Goal: Information Seeking & Learning: Learn about a topic

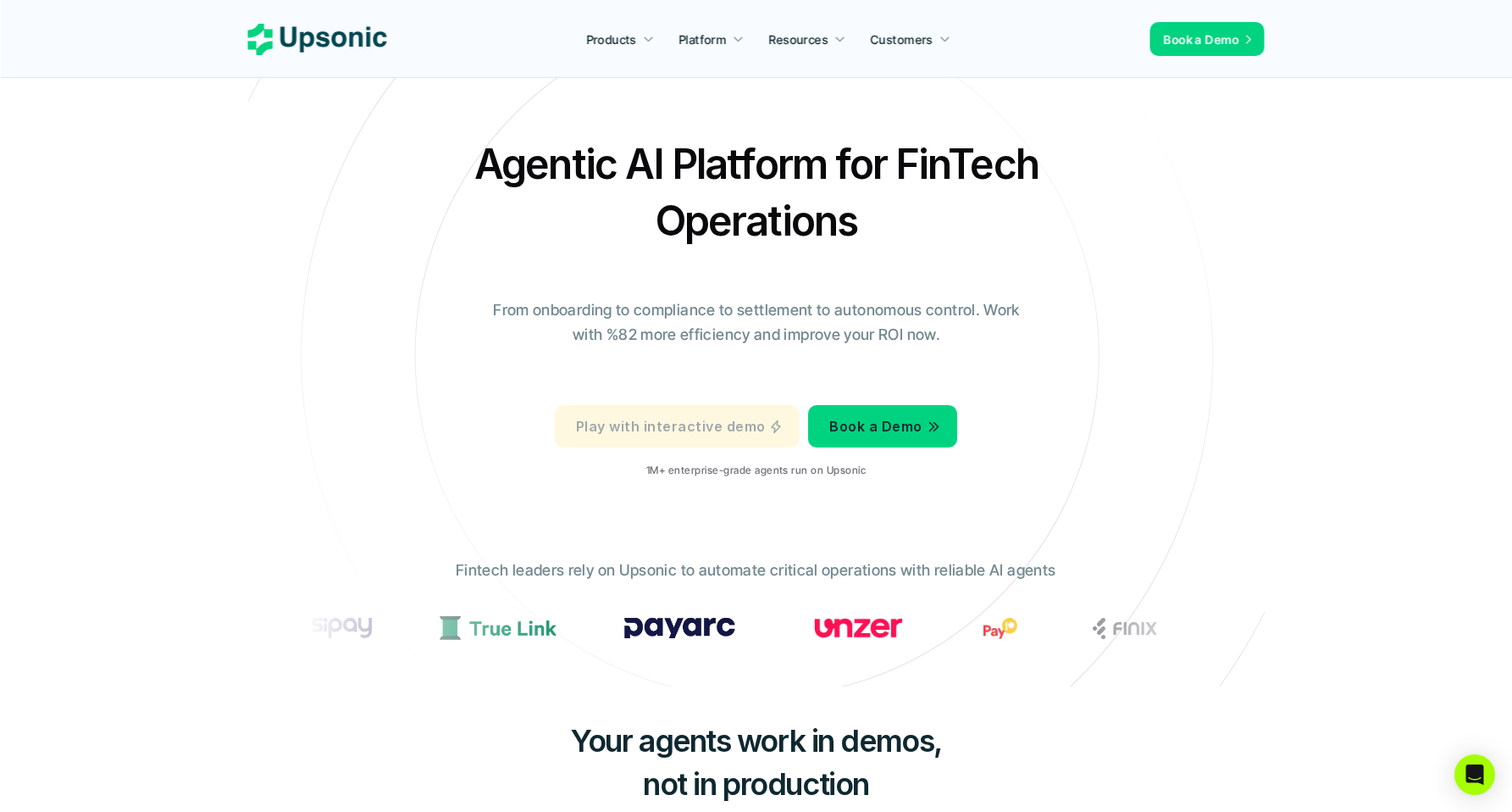
click at [655, 429] on p "Play with interactive demo" at bounding box center [670, 426] width 189 height 24
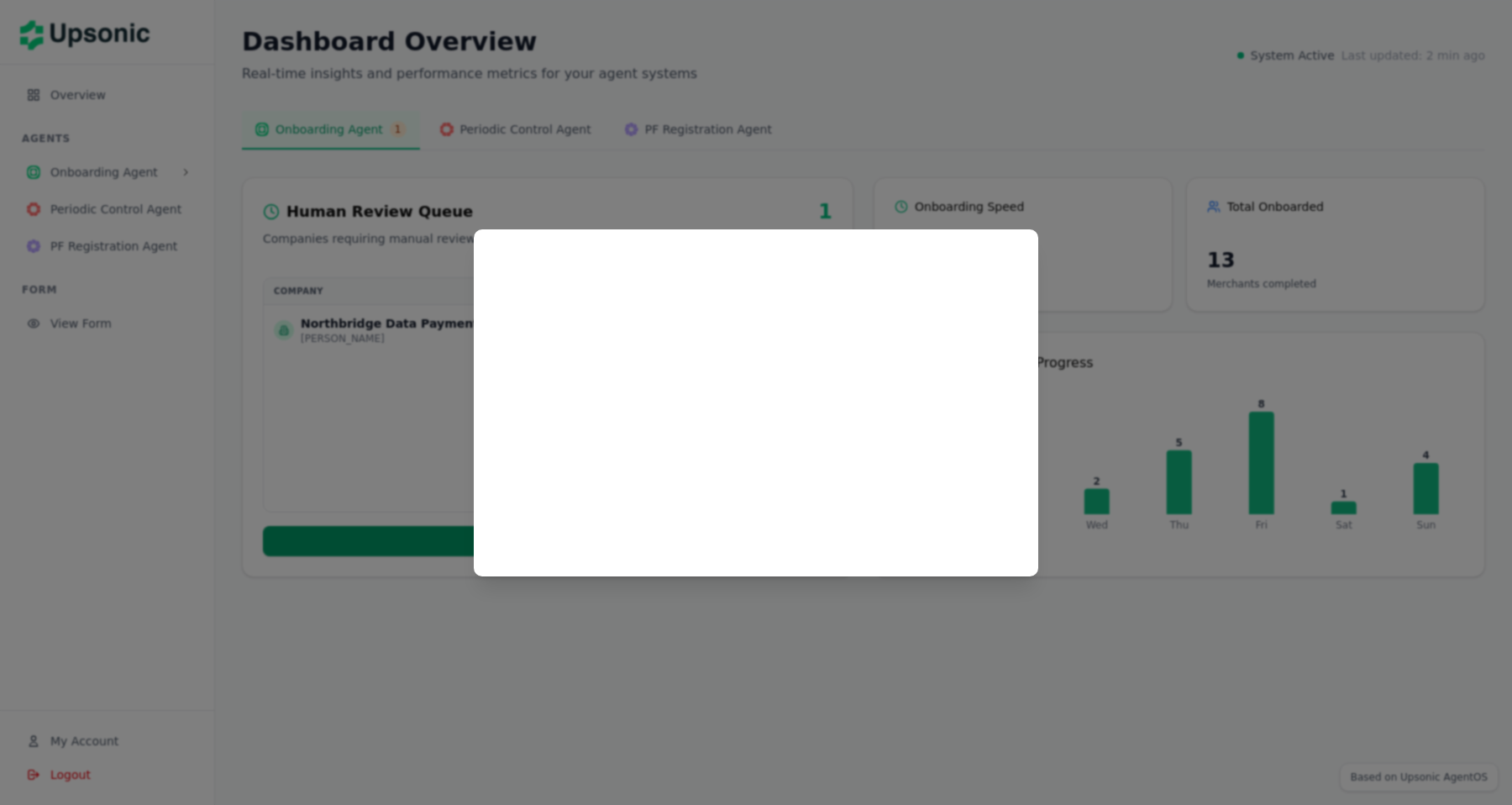
click at [351, 350] on div at bounding box center [756, 402] width 1512 height 805
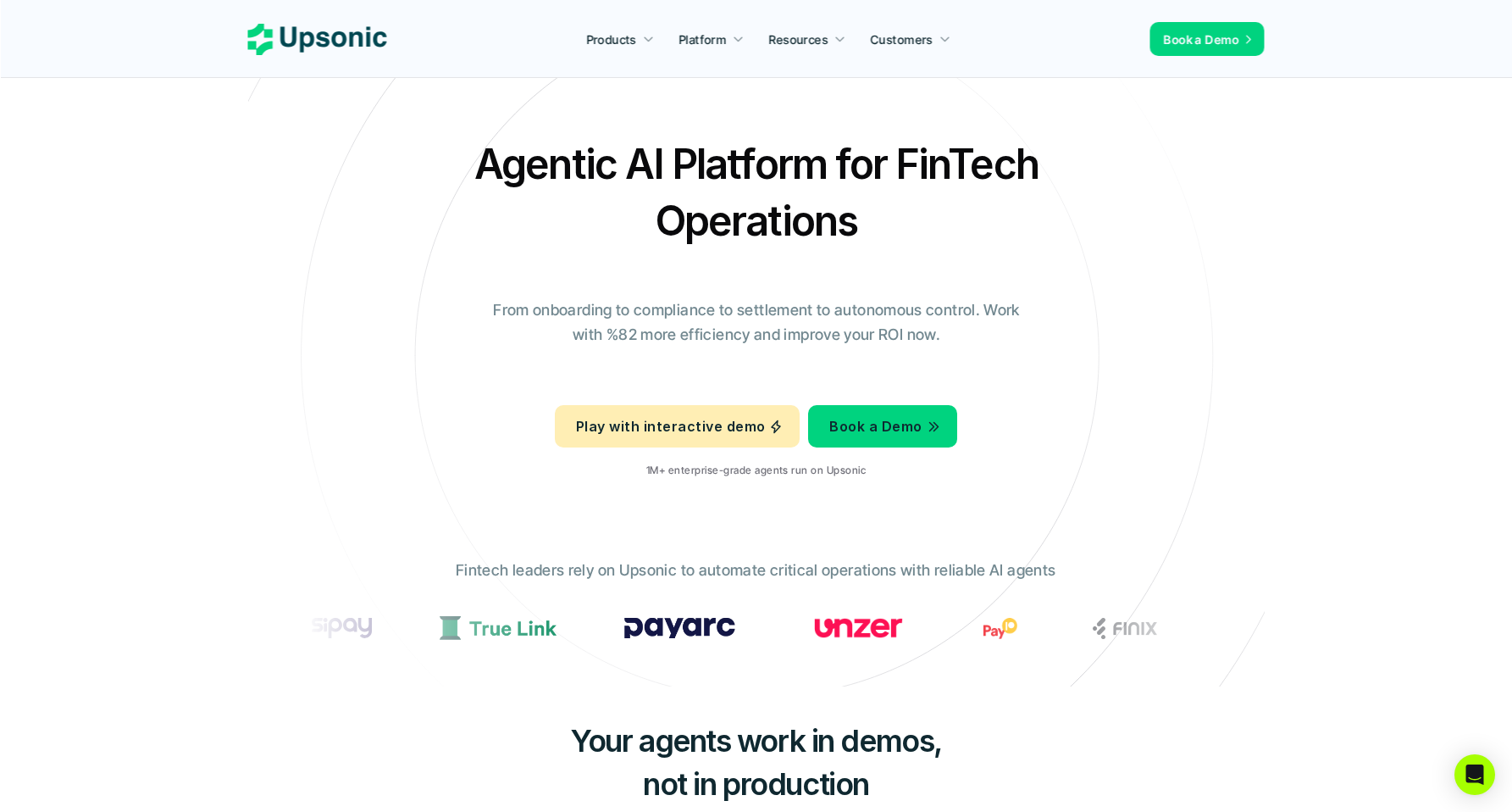
click at [711, 464] on p "1M+ enterprise-grade agents run on Upsonic" at bounding box center [756, 470] width 219 height 12
click at [700, 440] on div at bounding box center [700, 440] width 0 height 0
click at [723, 473] on p "1M+ enterprise-grade agents run on Upsonic" at bounding box center [756, 470] width 219 height 12
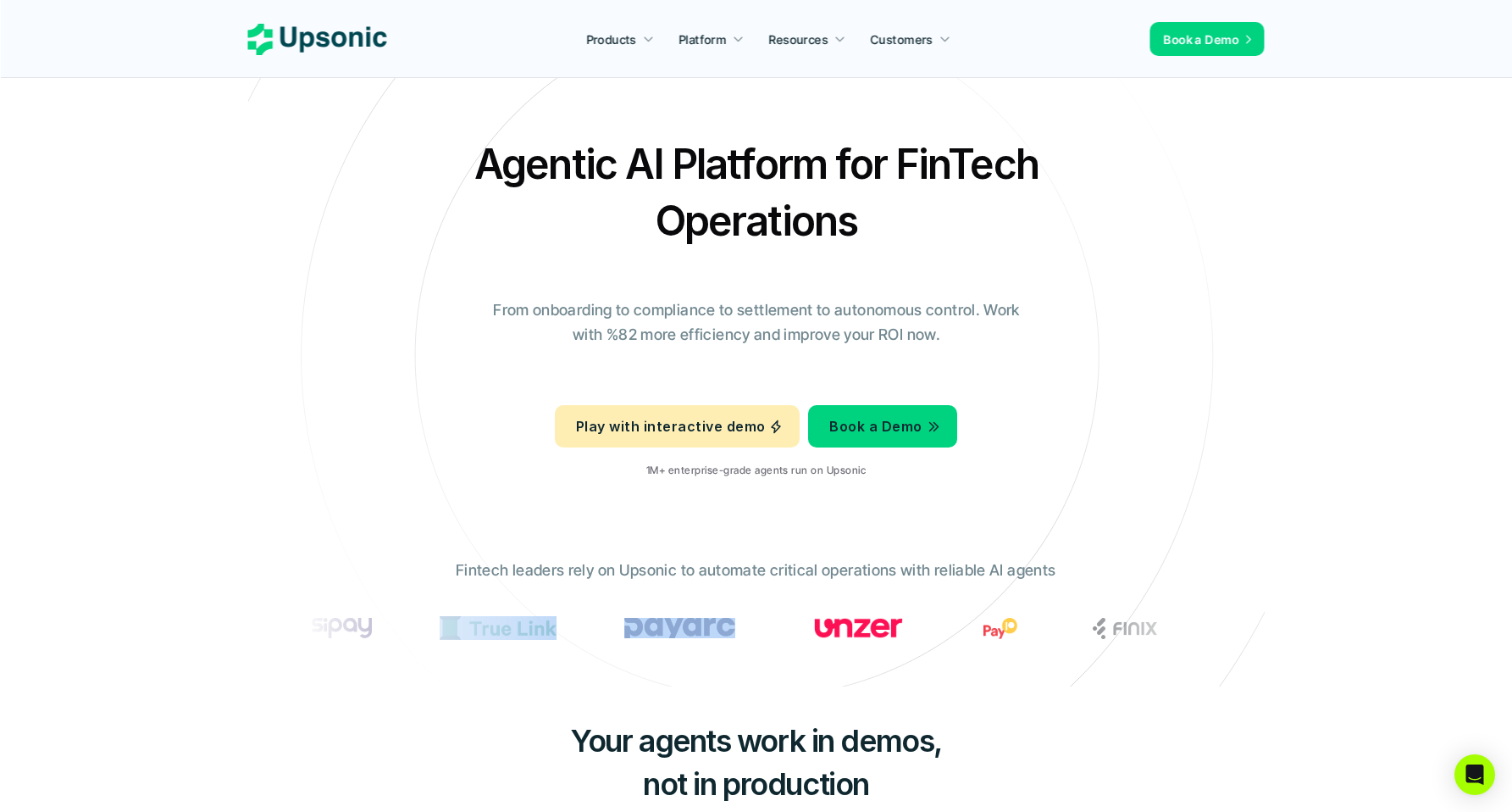
drag, startPoint x: 775, startPoint y: 630, endPoint x: 650, endPoint y: 632, distance: 125.0
click at [650, 632] on section at bounding box center [756, 627] width 907 height 37
click at [697, 586] on div "Fintech leaders rely on Upsonic to automate critical operations with reliable A…" at bounding box center [756, 609] width 932 height 128
click at [698, 576] on p "Fintech leaders rely on Upsonic to automate critical operations with reliable A…" at bounding box center [756, 570] width 600 height 24
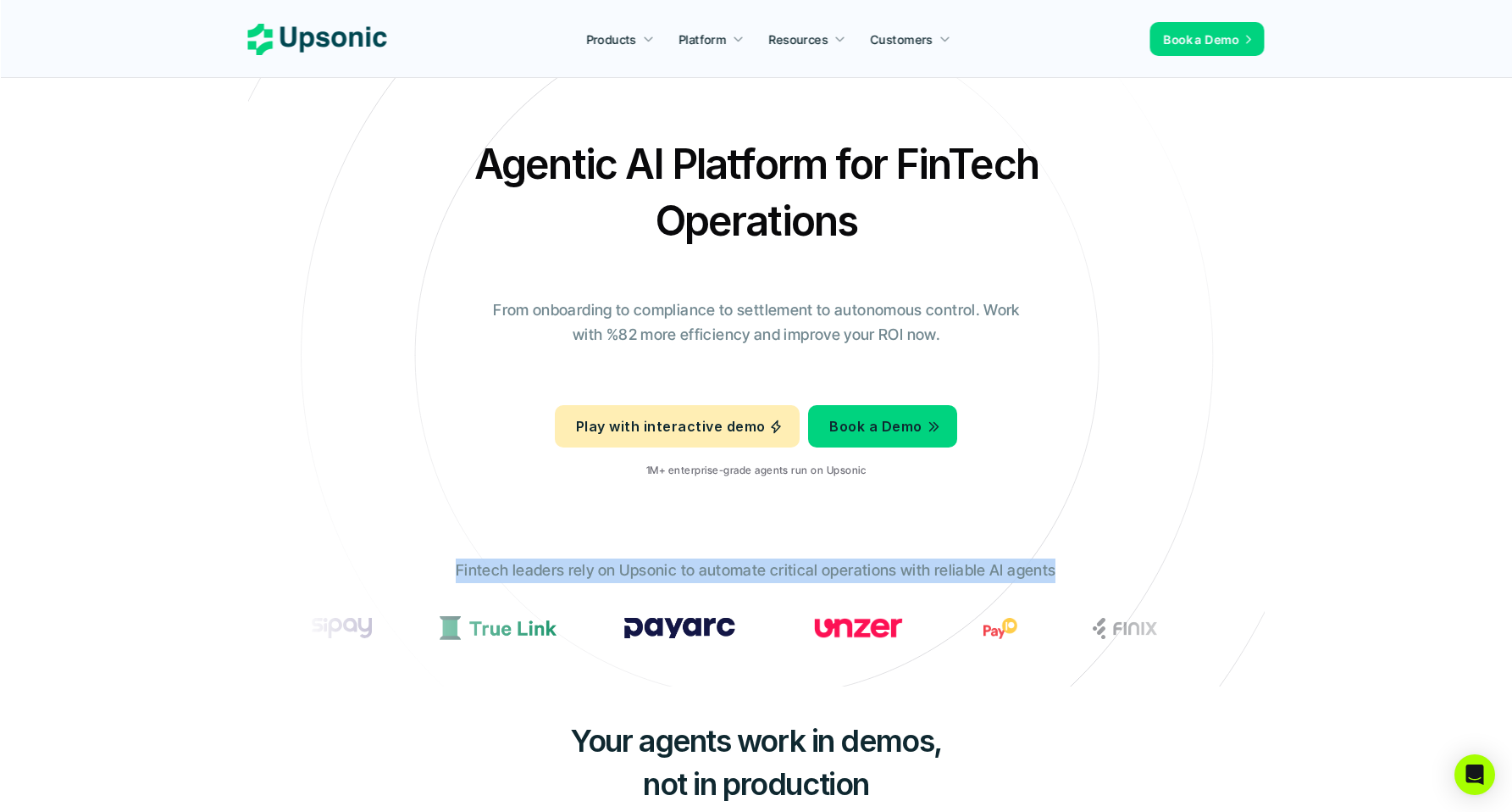
click at [698, 576] on p "Fintech leaders rely on Upsonic to automate critical operations with reliable A…" at bounding box center [756, 570] width 600 height 24
click at [687, 579] on div at bounding box center [687, 579] width 0 height 0
click at [697, 578] on p "Fintech leaders rely on Upsonic to automate critical operations with reliable A…" at bounding box center [756, 570] width 600 height 24
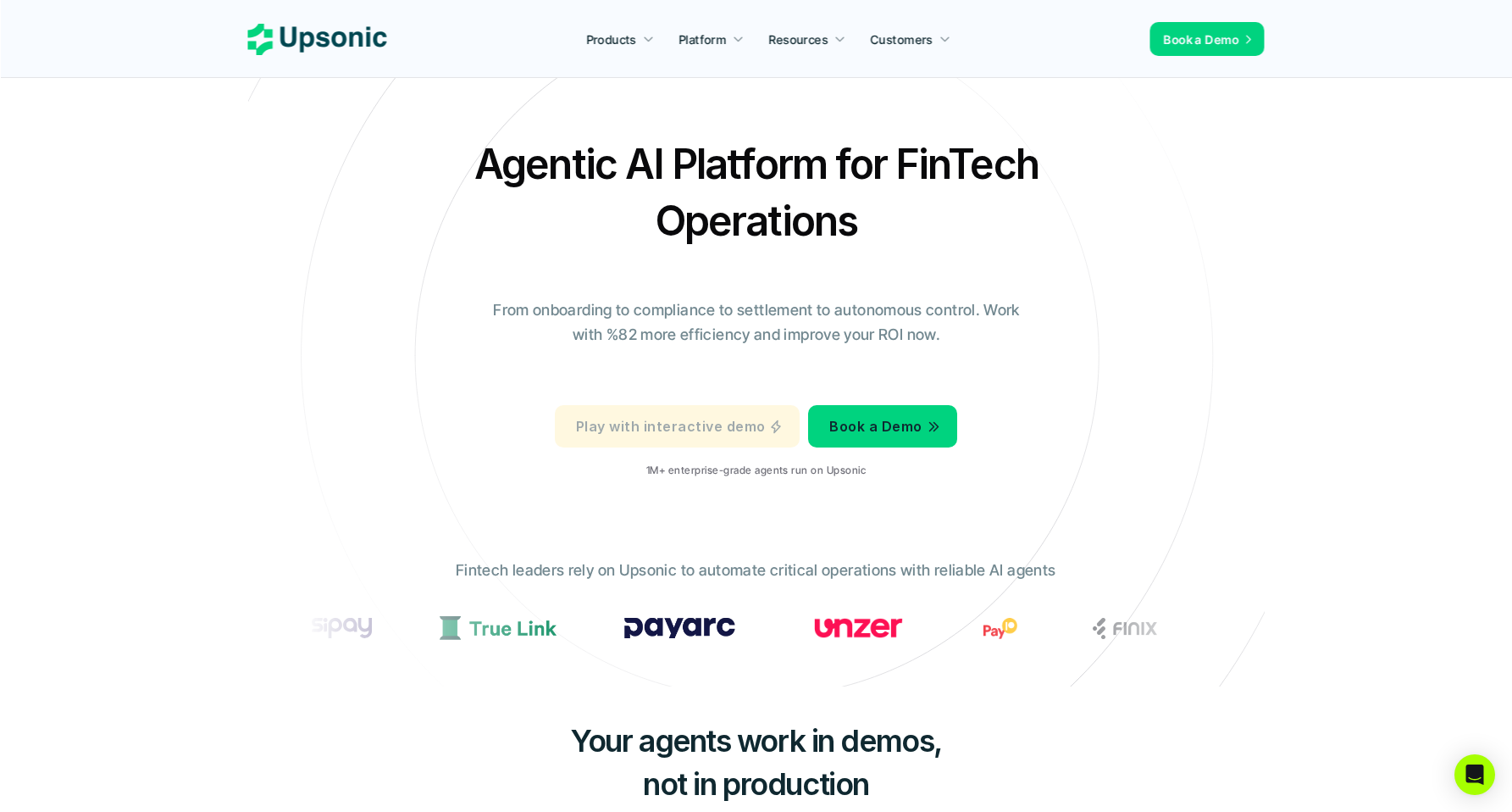
click at [674, 430] on p "Play with interactive demo" at bounding box center [670, 426] width 189 height 24
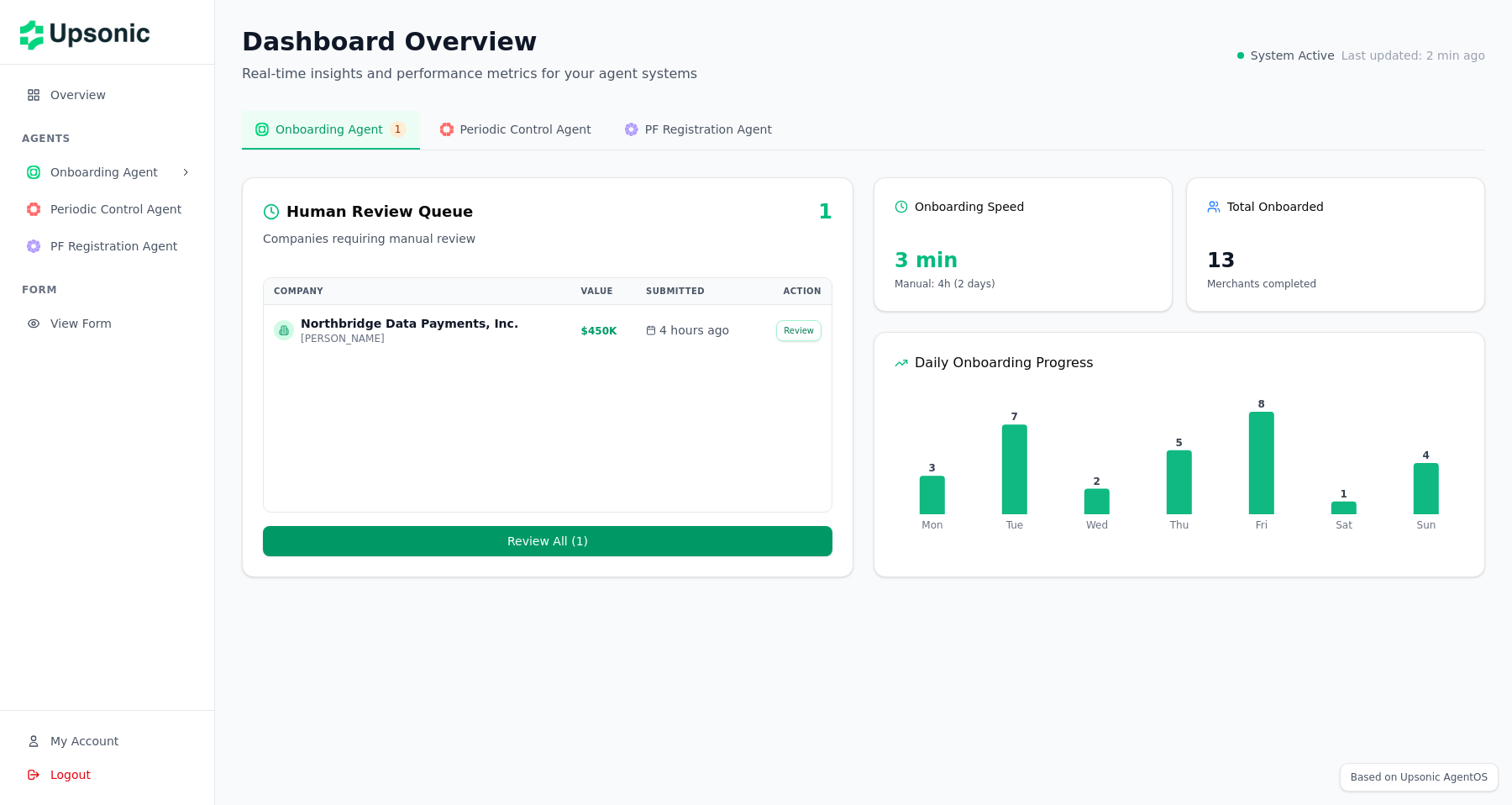
click at [473, 121] on span "Periodic Control Agent" at bounding box center [526, 129] width 131 height 17
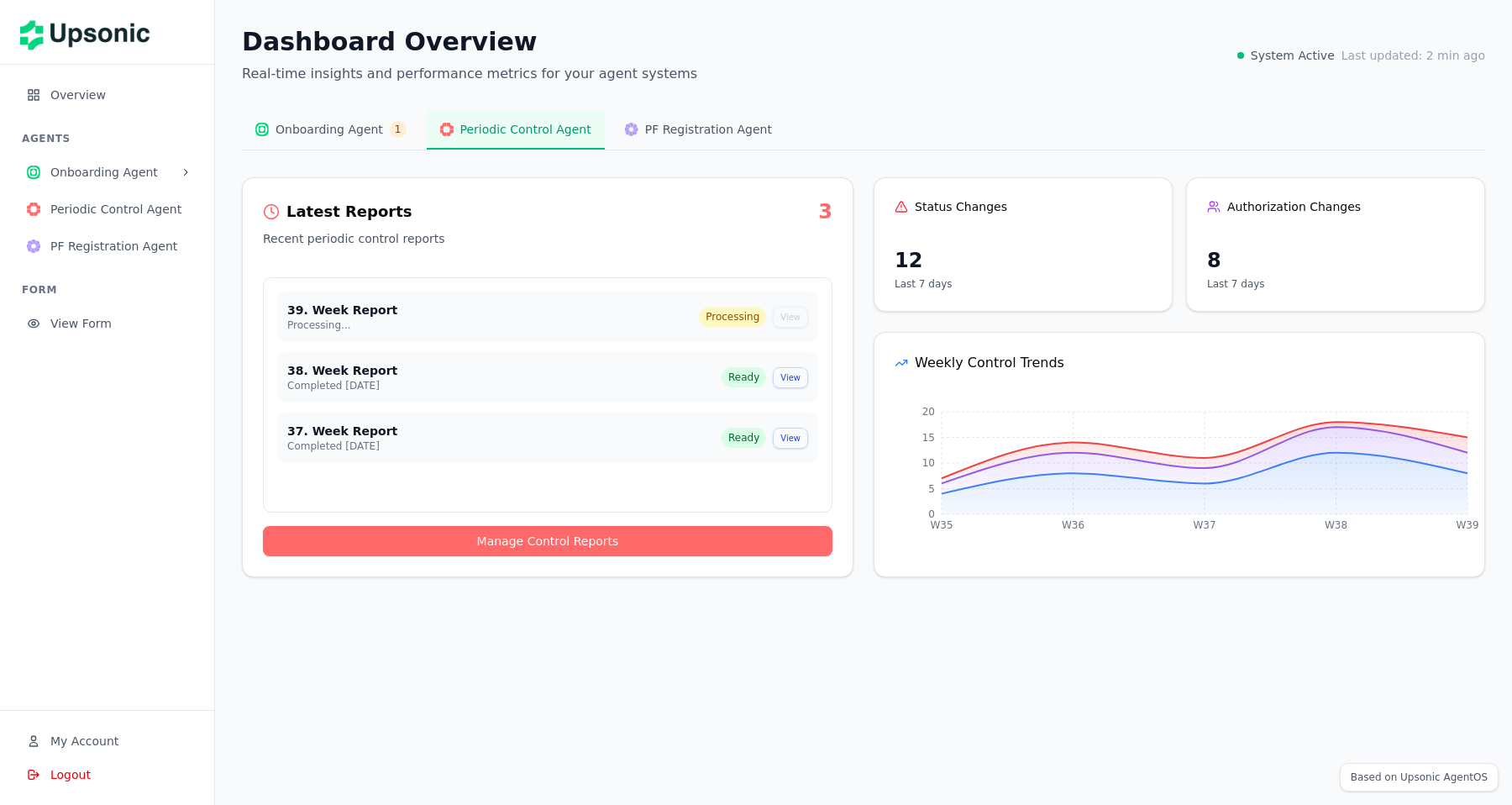
click at [664, 134] on span "PF Registration Agent" at bounding box center [708, 129] width 127 height 17
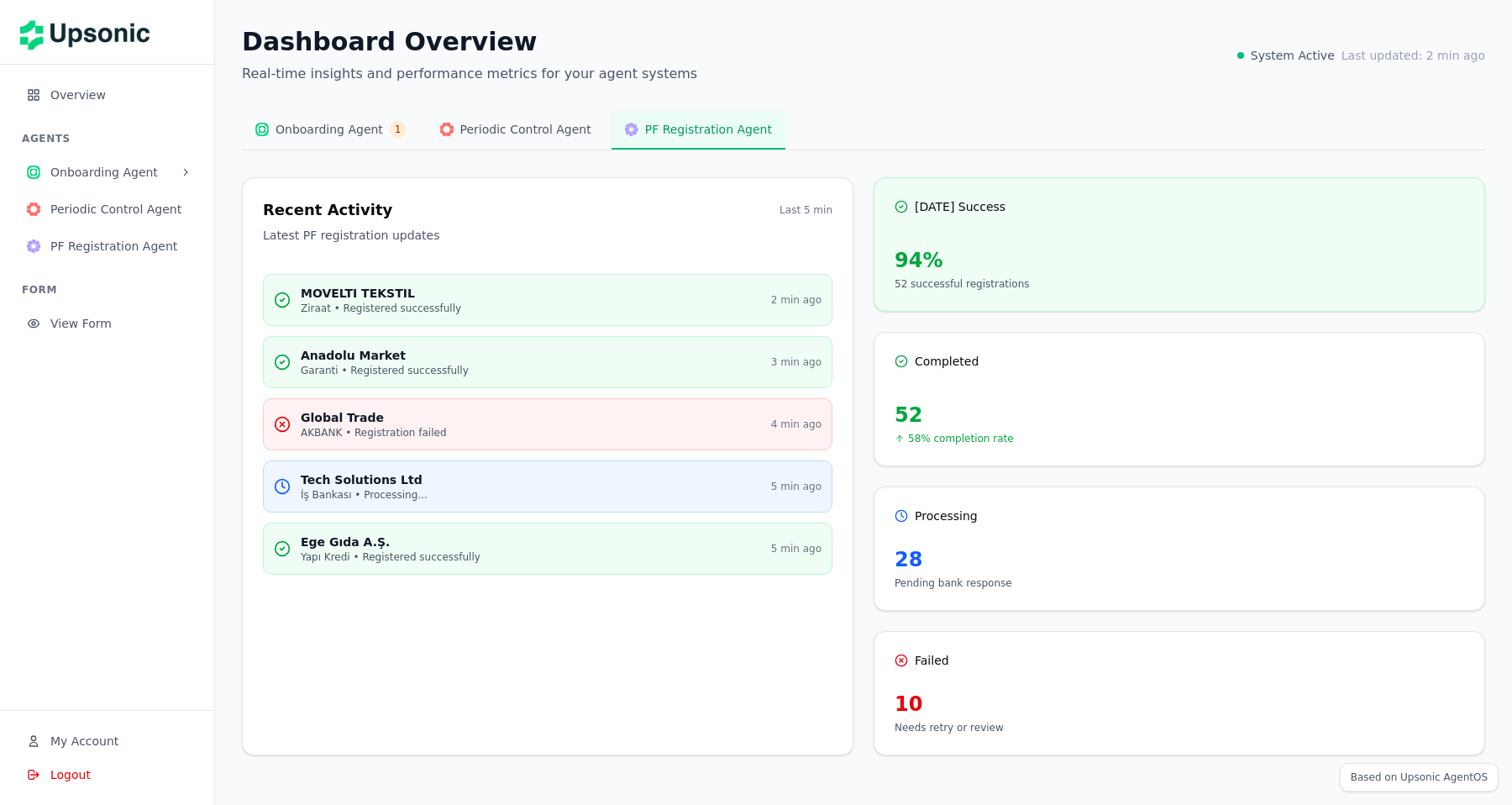
click at [542, 132] on span "Periodic Control Agent" at bounding box center [526, 129] width 131 height 17
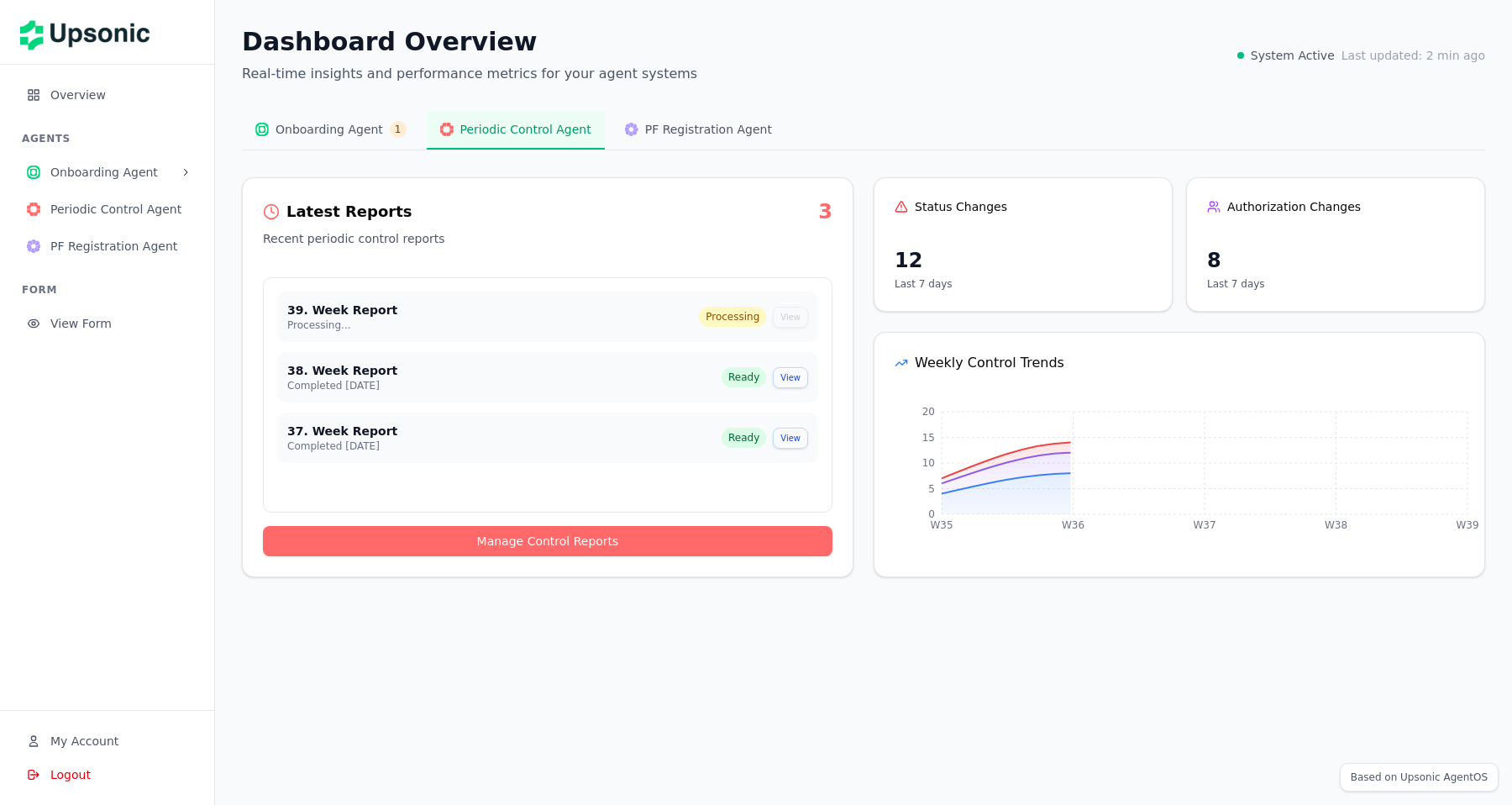
click at [375, 133] on span "Onboarding Agent" at bounding box center [329, 129] width 108 height 17
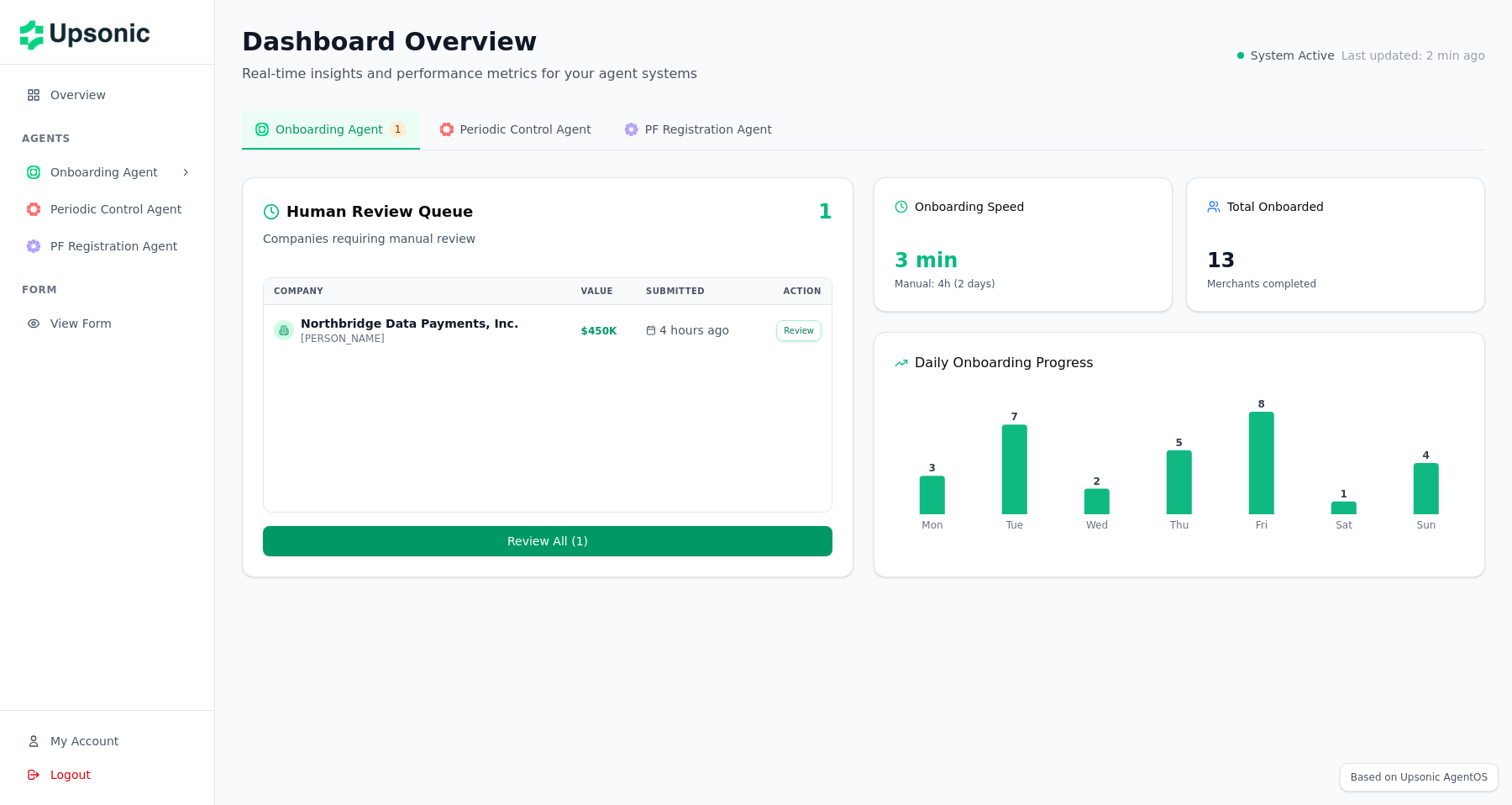
click at [1202, 480] on icon "Mon Tue Wed Thu Fri Sat Sun 3 7 2 5 8 1 4" at bounding box center [1180, 476] width 610 height 162
click at [1005, 464] on icon at bounding box center [1015, 469] width 25 height 90
click at [805, 328] on button "Review" at bounding box center [799, 330] width 46 height 21
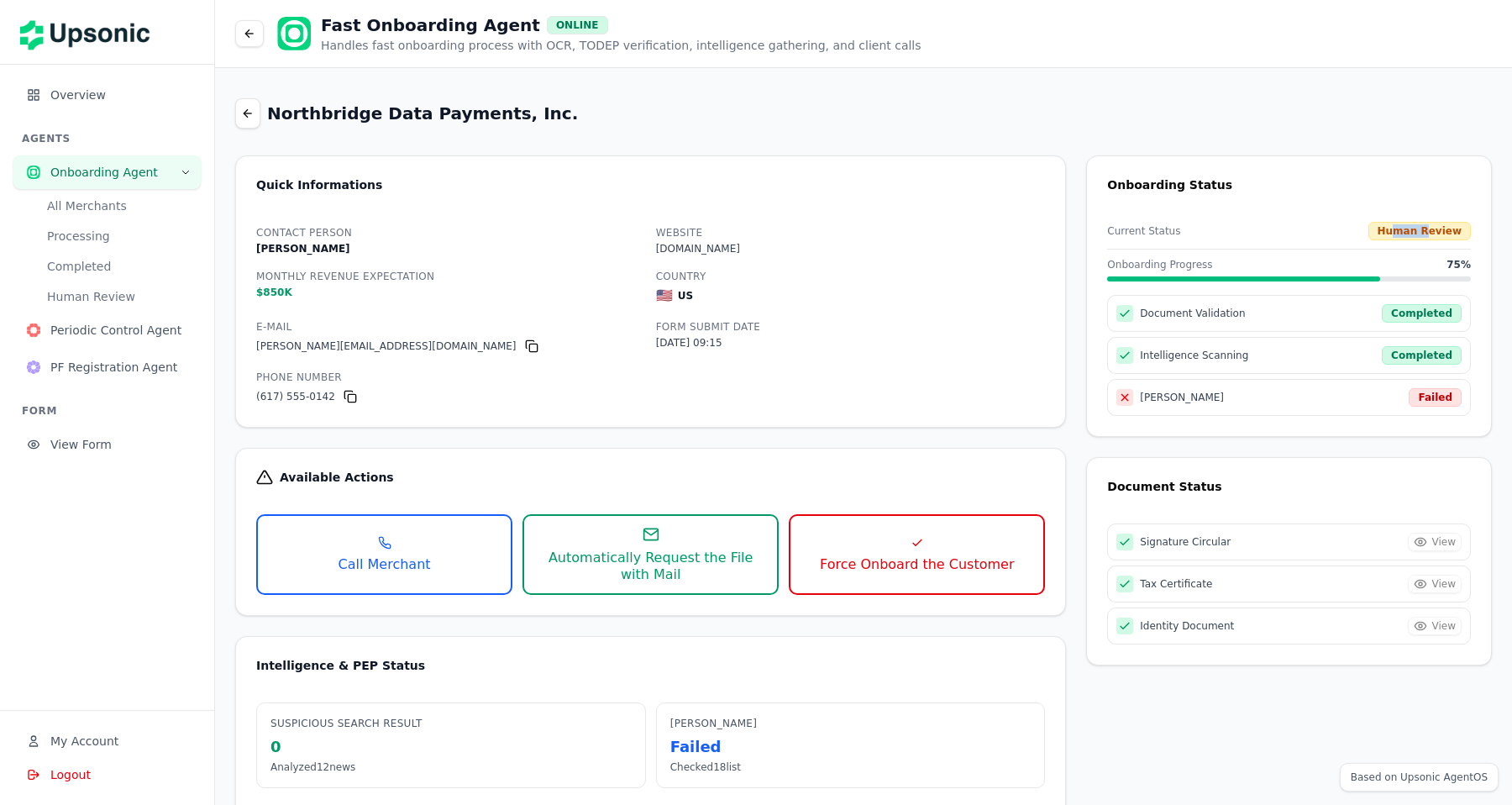
drag, startPoint x: 1390, startPoint y: 229, endPoint x: 1418, endPoint y: 230, distance: 28.0
click at [1418, 230] on div "Human Review" at bounding box center [1420, 231] width 102 height 19
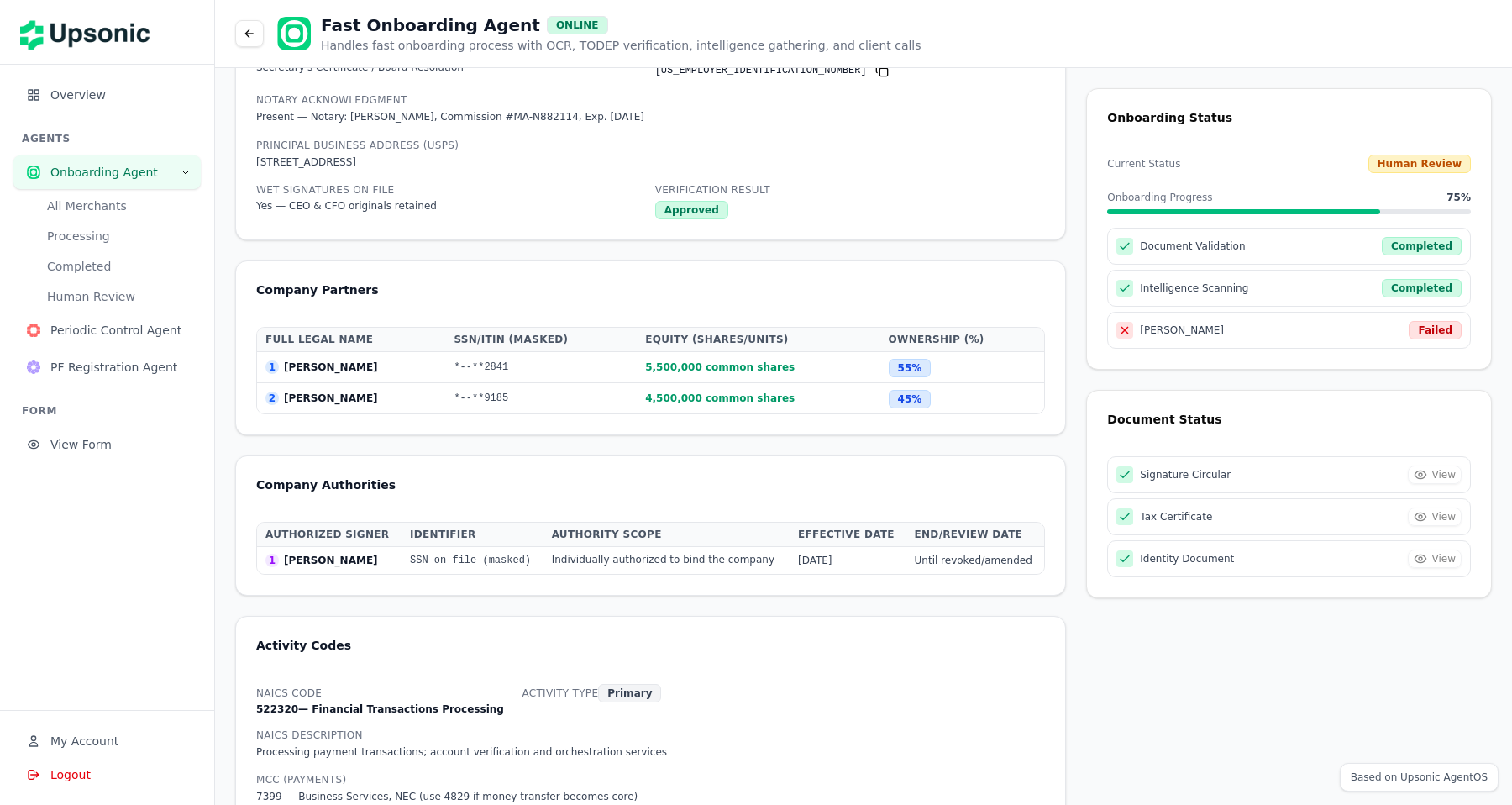
scroll to position [1906, 0]
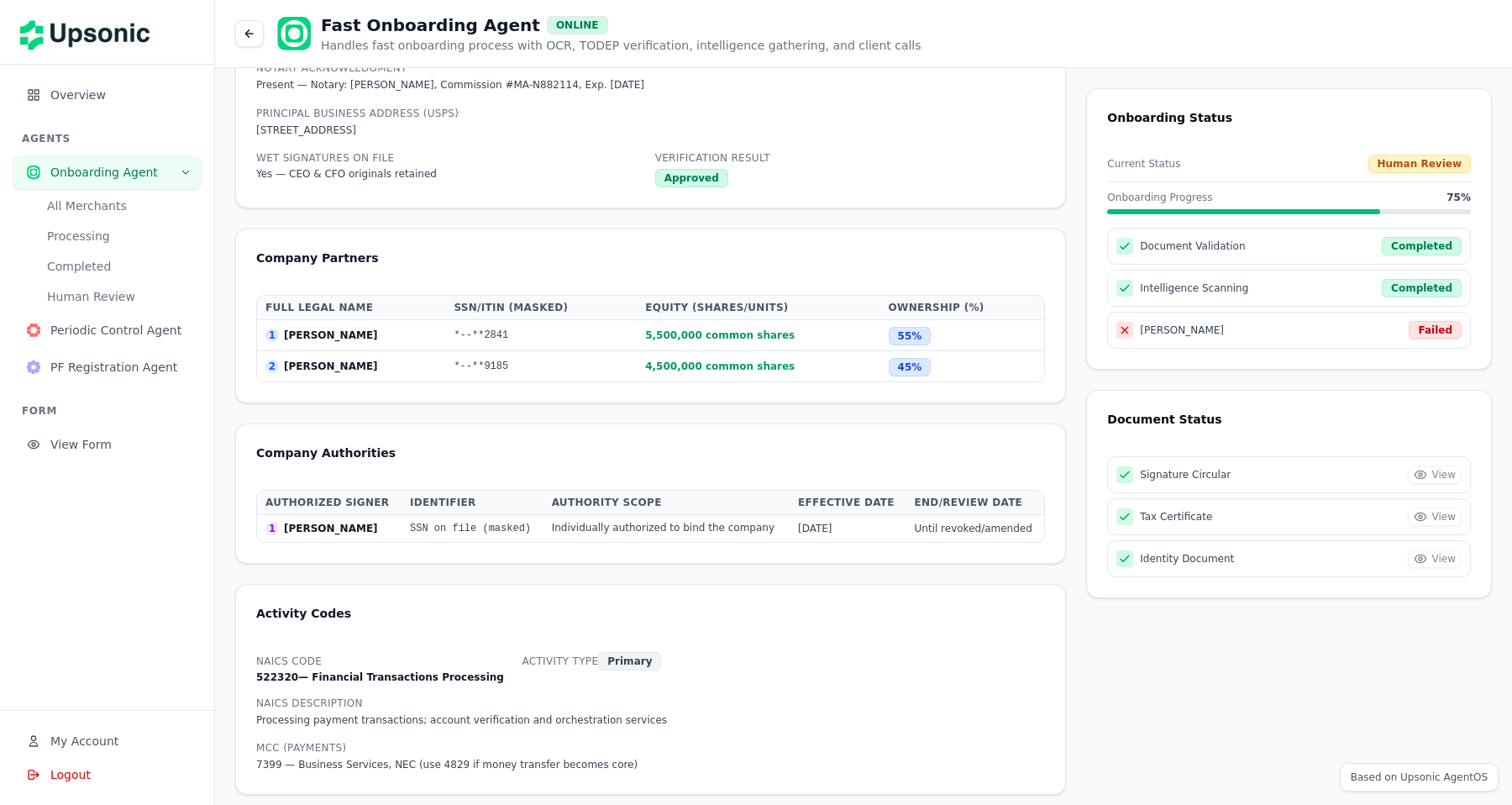
drag, startPoint x: 895, startPoint y: 340, endPoint x: 925, endPoint y: 340, distance: 30.0
click at [925, 340] on td "55 %" at bounding box center [962, 336] width 164 height 31
drag, startPoint x: 905, startPoint y: 344, endPoint x: 846, endPoint y: 340, distance: 59.1
click at [846, 340] on tr "1 [PERSON_NAME] *--**2841 5,500,000 common shares 55 %" at bounding box center [650, 336] width 787 height 31
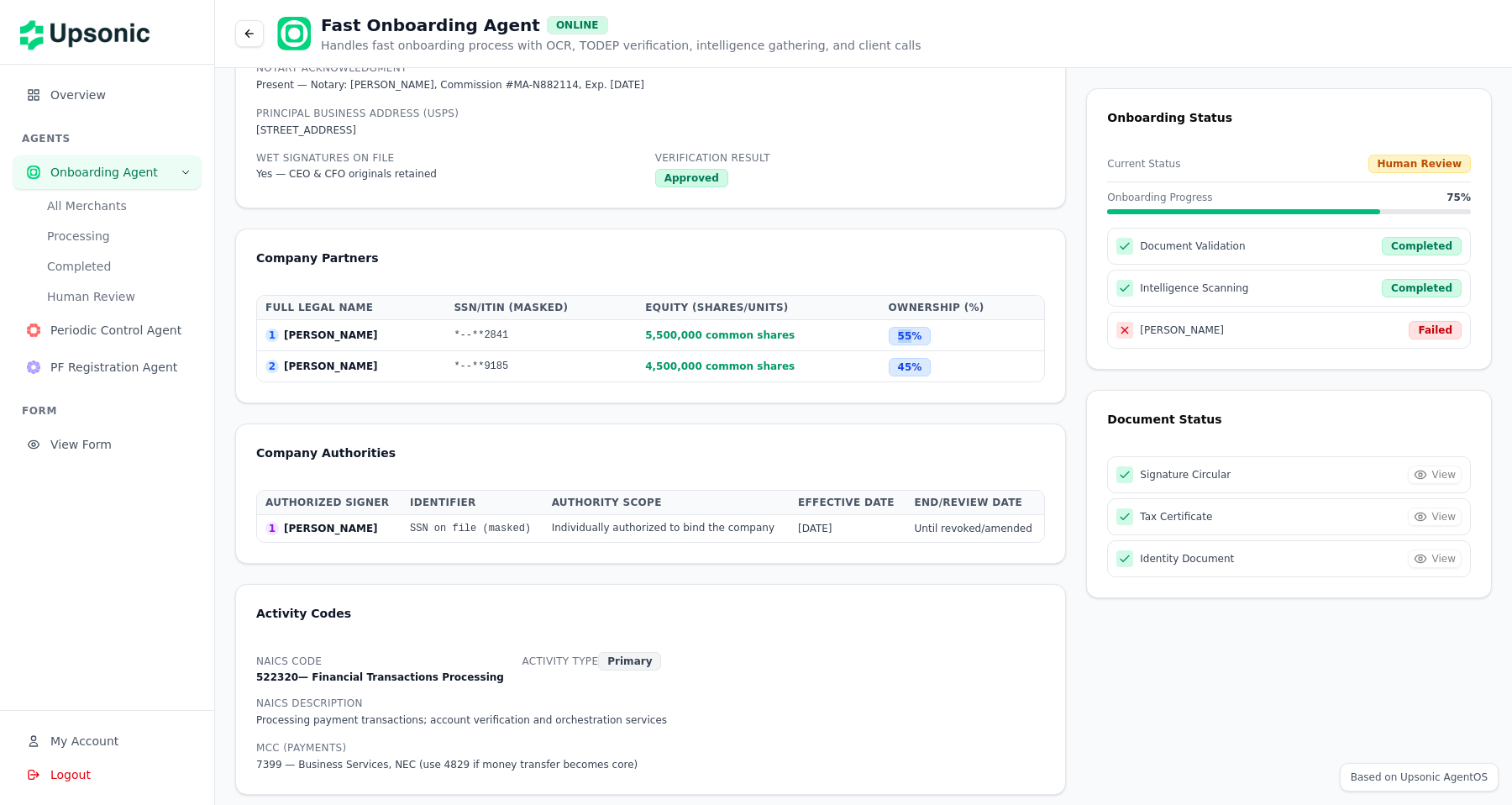
click at [846, 340] on td "5,500,000 common shares" at bounding box center [758, 336] width 243 height 31
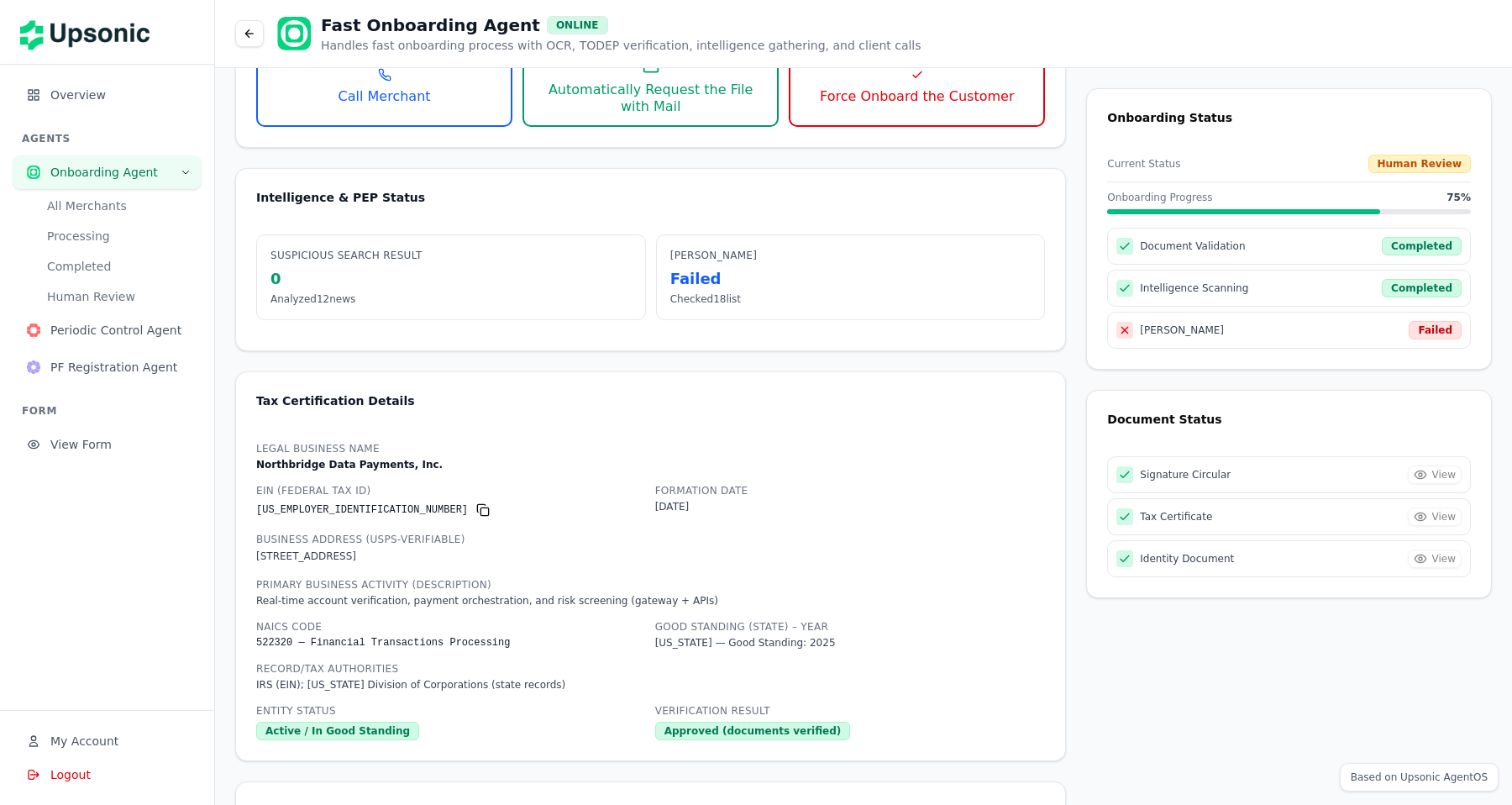
scroll to position [461, 0]
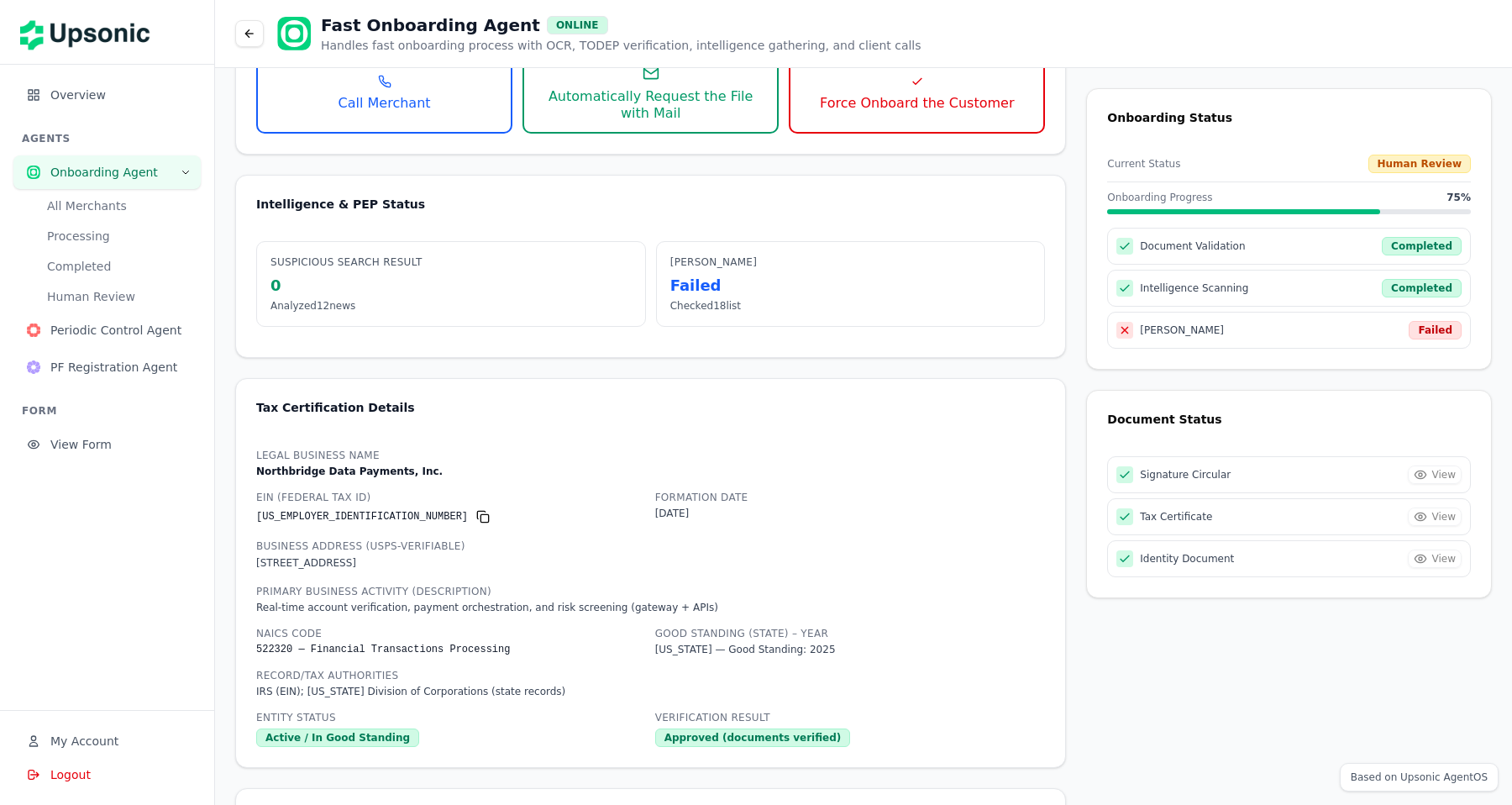
drag, startPoint x: 1388, startPoint y: 775, endPoint x: 1453, endPoint y: 783, distance: 65.5
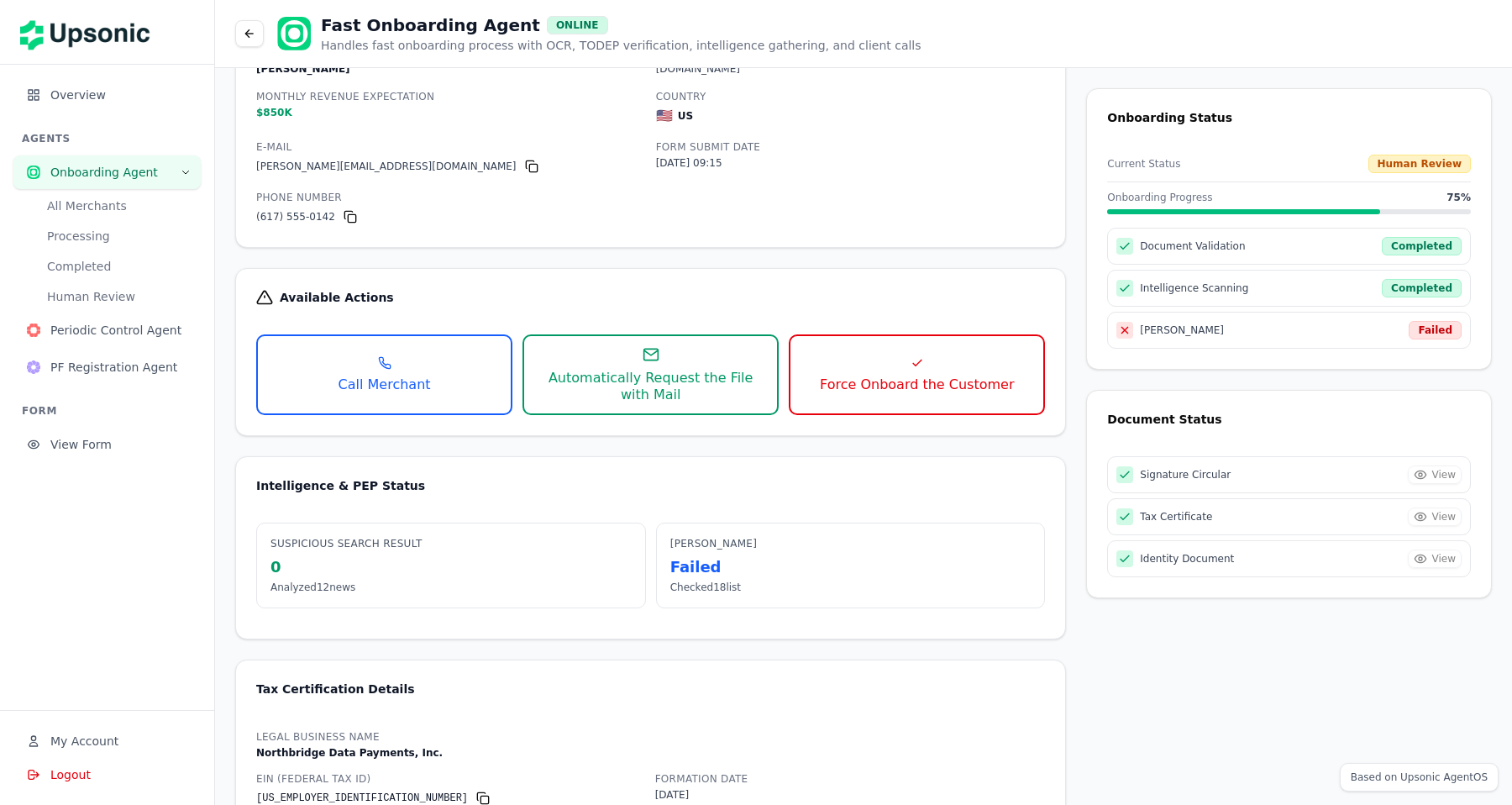
scroll to position [0, 0]
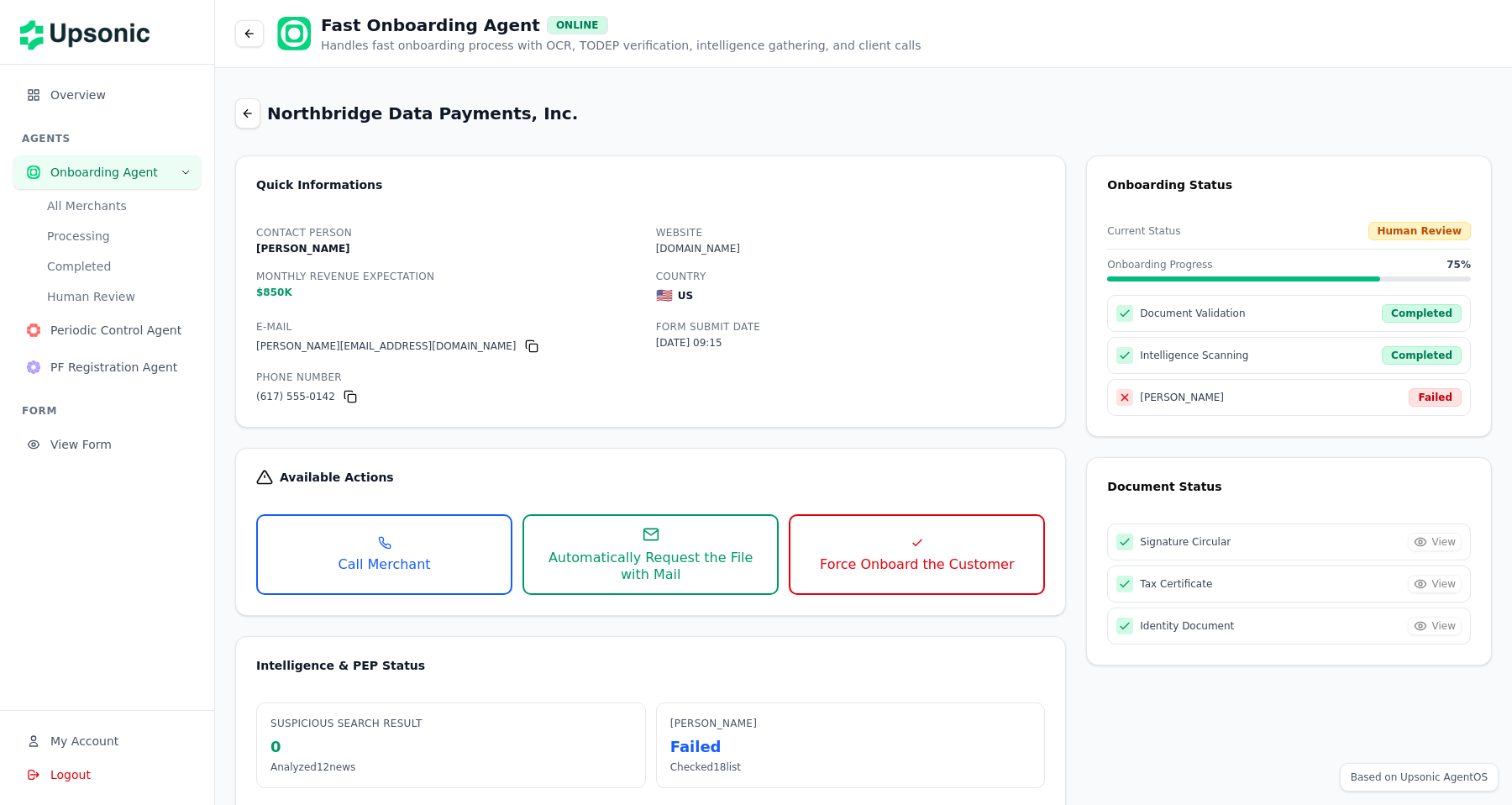
click at [248, 111] on icon at bounding box center [248, 113] width 13 height 13
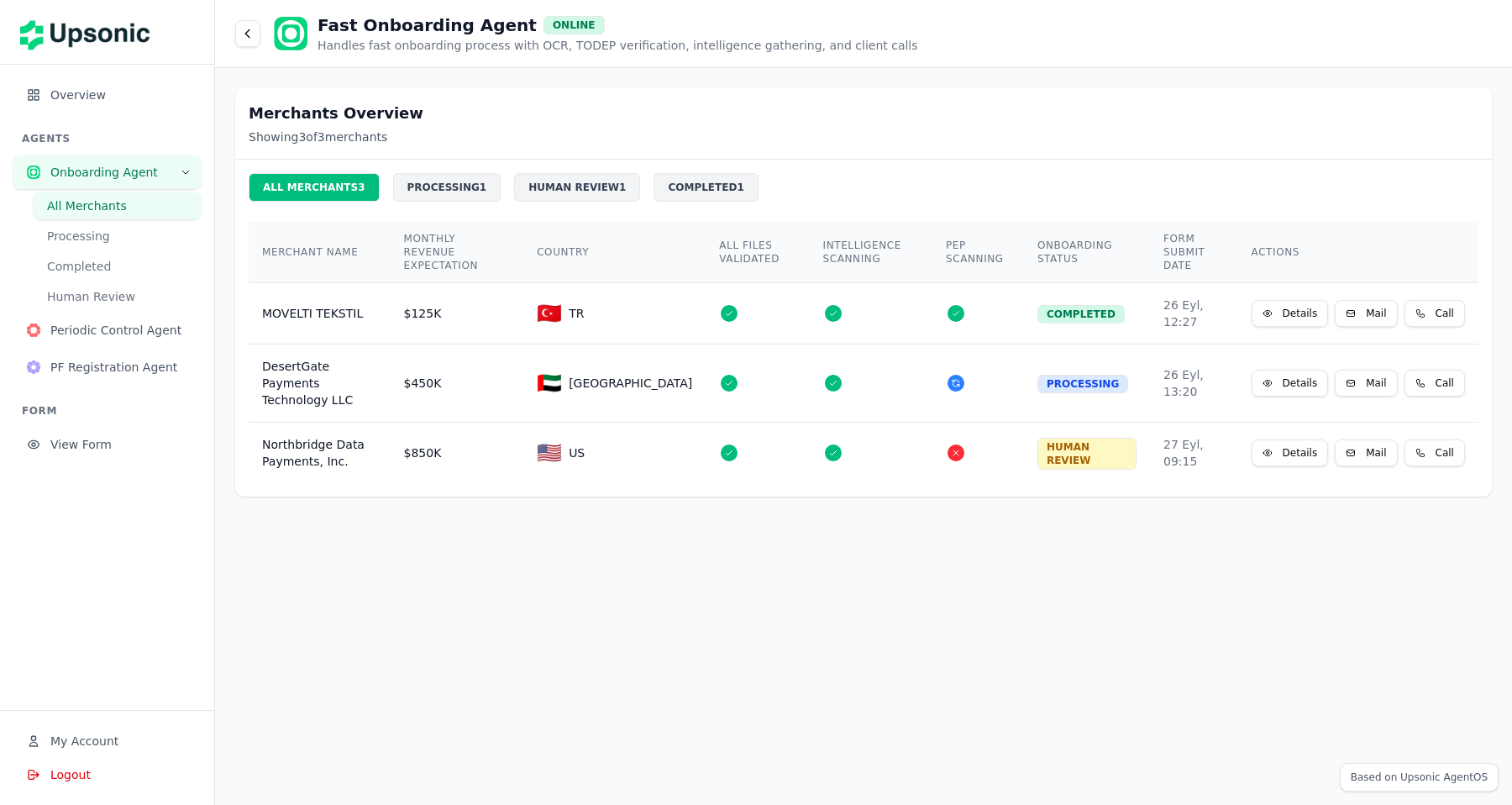
click at [424, 191] on div "PROCESSING 1" at bounding box center [447, 188] width 109 height 29
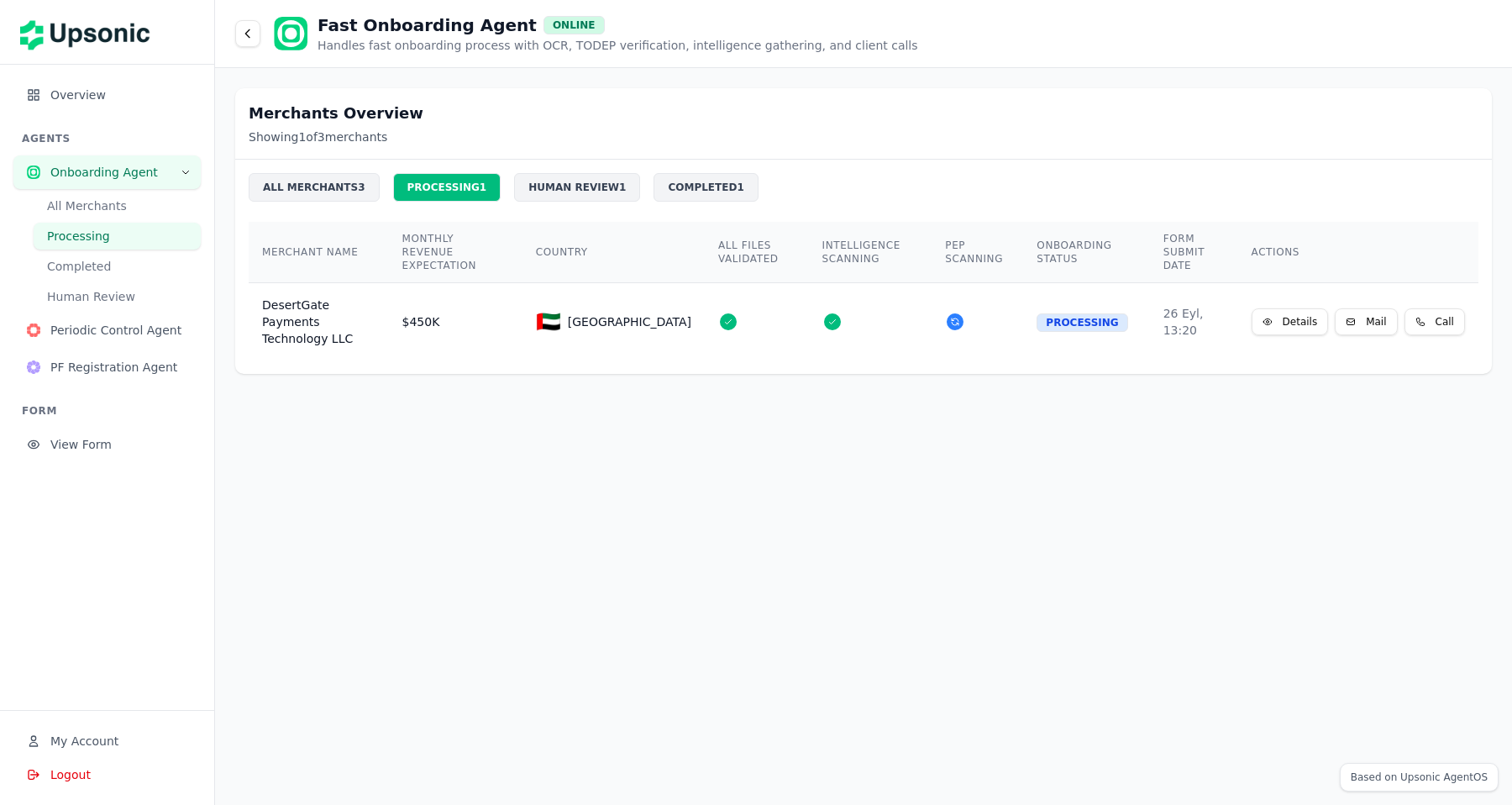
click at [308, 190] on div "ALL MERCHANTS 3" at bounding box center [314, 188] width 131 height 29
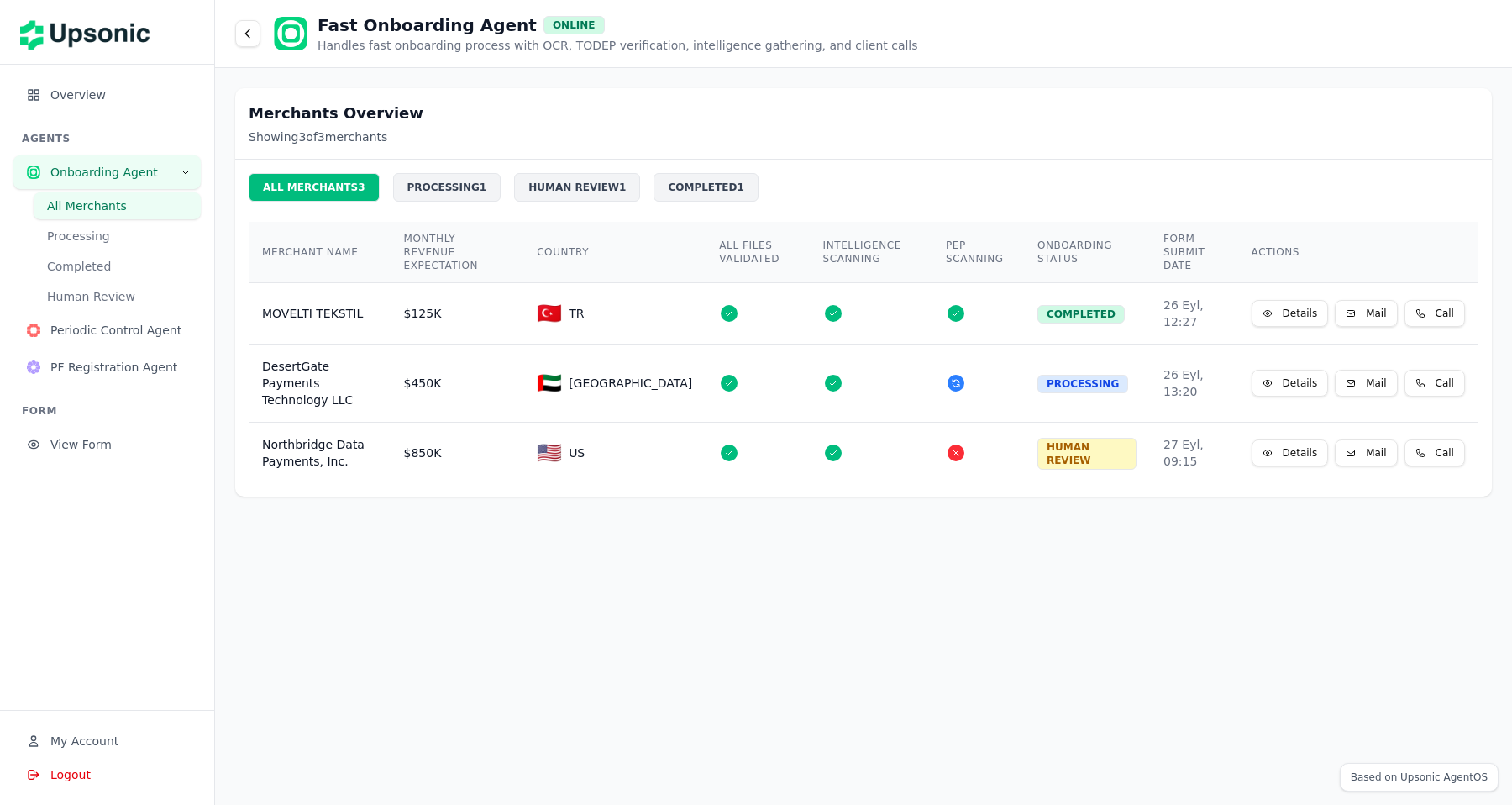
click at [1443, 440] on button "Call" at bounding box center [1434, 453] width 60 height 27
click at [1366, 440] on button "Mail" at bounding box center [1366, 453] width 62 height 27
click at [1288, 440] on button "Details" at bounding box center [1290, 453] width 77 height 27
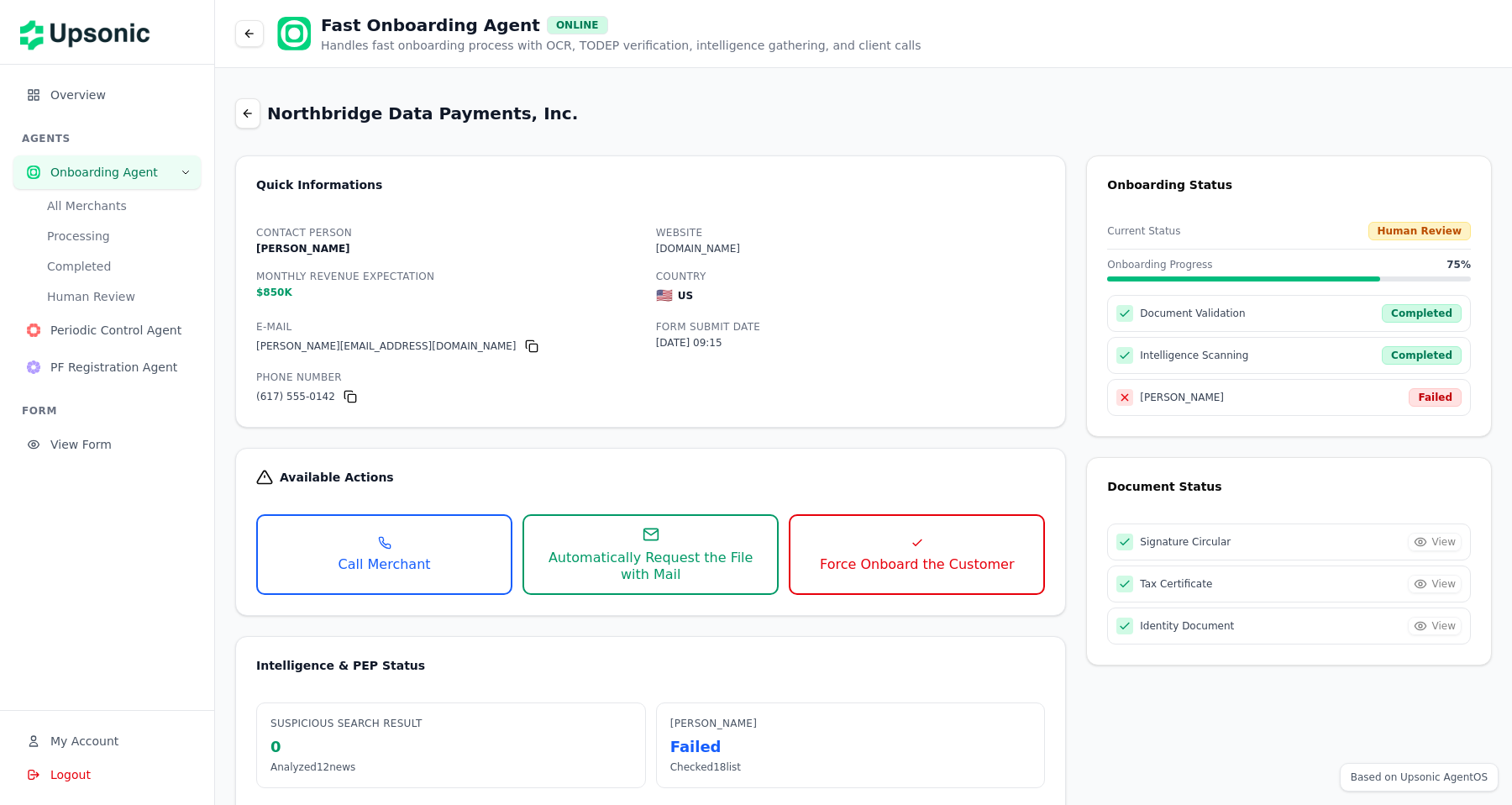
click at [250, 34] on icon at bounding box center [249, 33] width 13 height 13
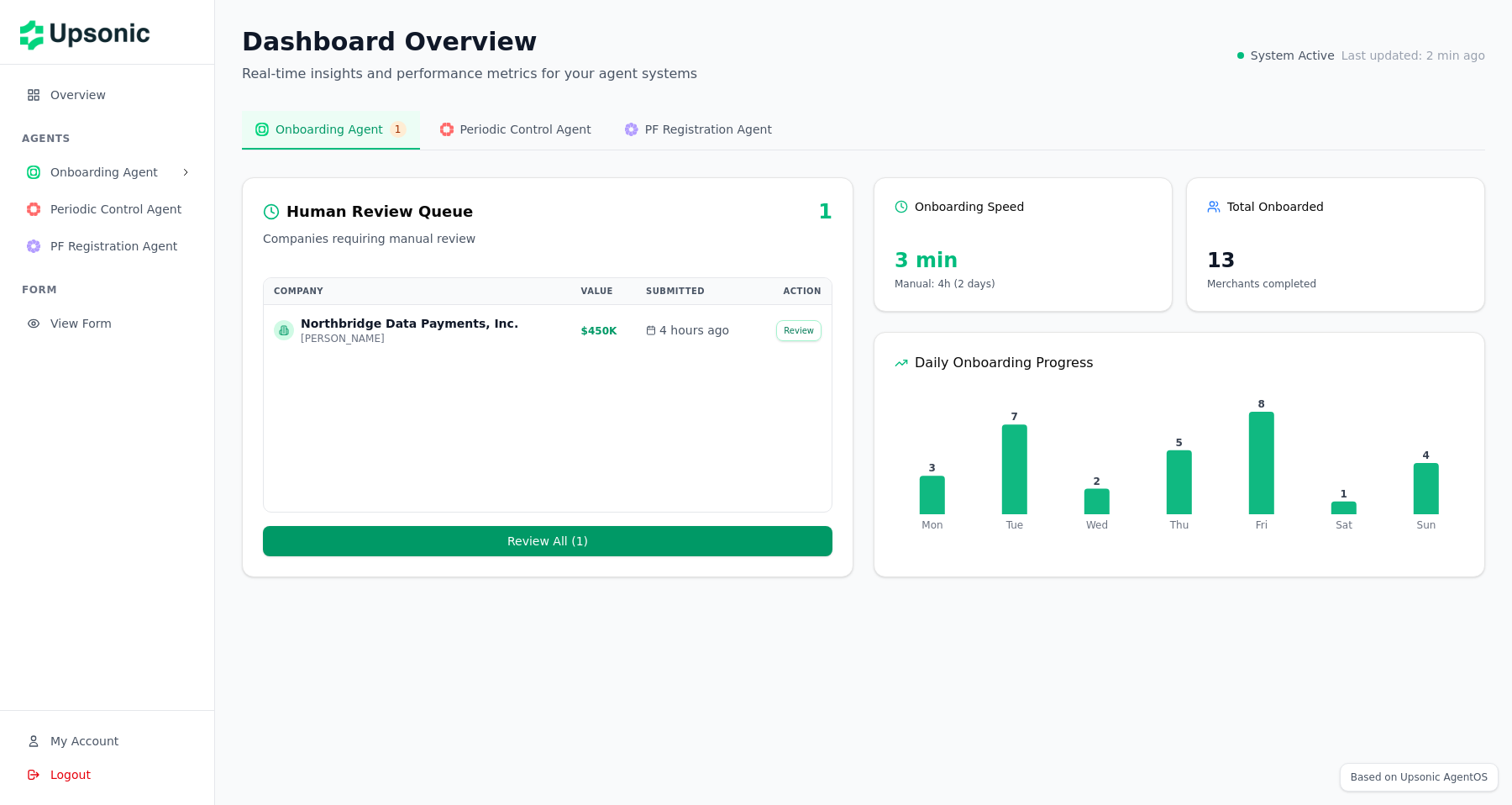
click at [79, 210] on span "Periodic Control Agent" at bounding box center [118, 209] width 137 height 17
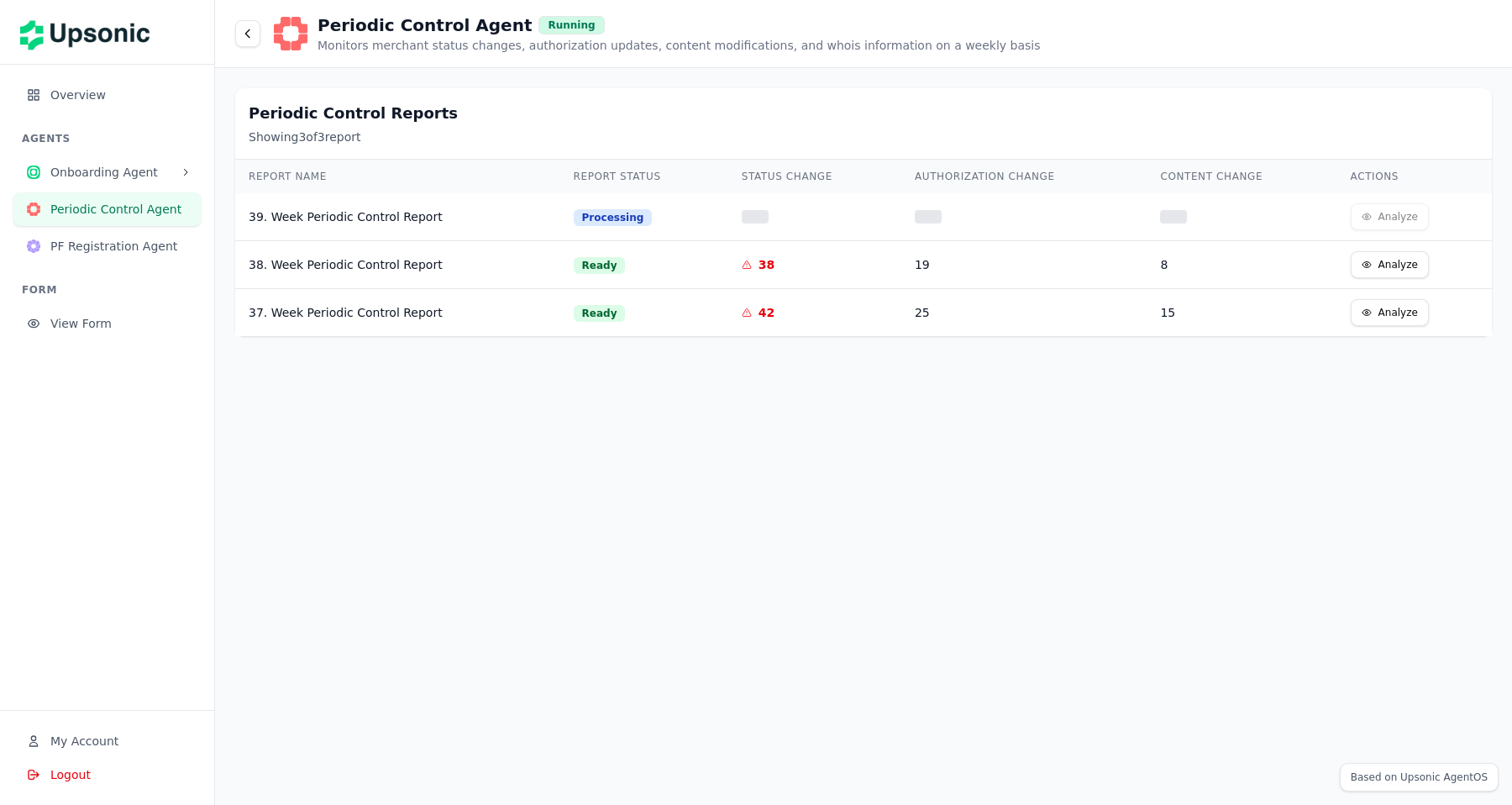
click at [94, 243] on span "PF Registration Agent" at bounding box center [118, 246] width 137 height 17
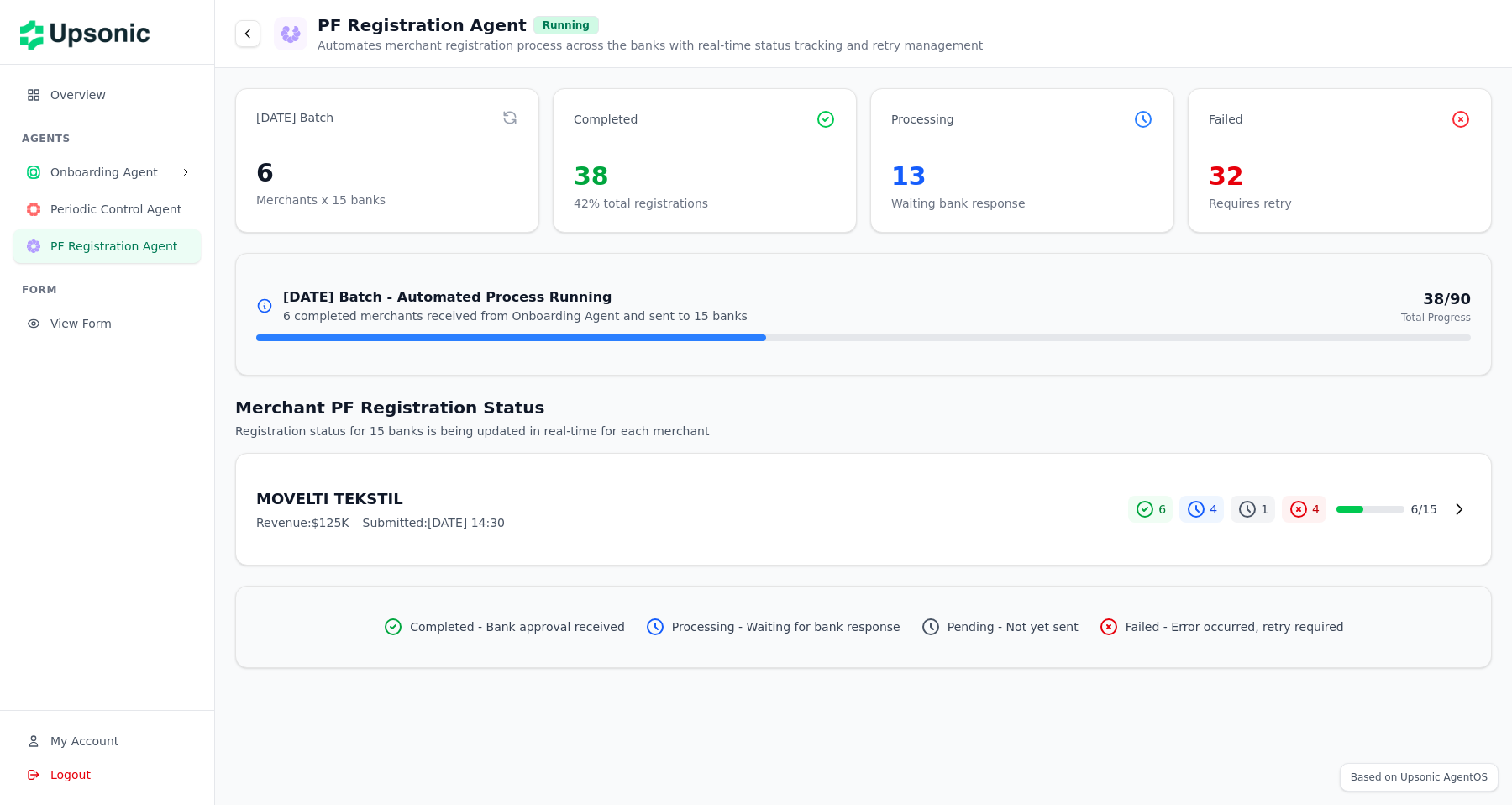
click at [513, 109] on icon at bounding box center [510, 118] width 17 height 17
click at [251, 33] on icon at bounding box center [248, 33] width 13 height 13
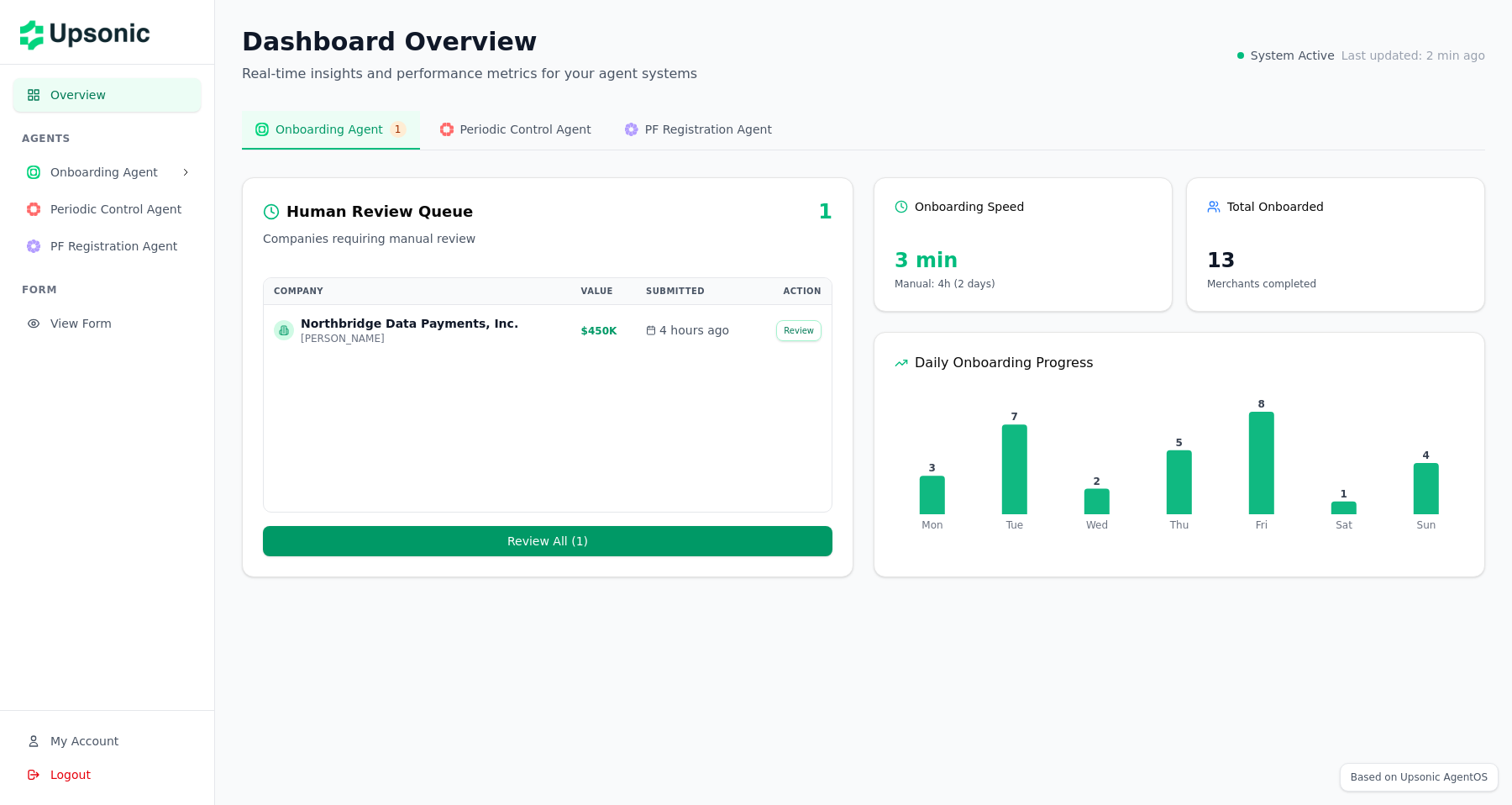
click at [99, 311] on button "View Form" at bounding box center [107, 323] width 188 height 33
click at [93, 732] on span "My Account" at bounding box center [84, 740] width 68 height 17
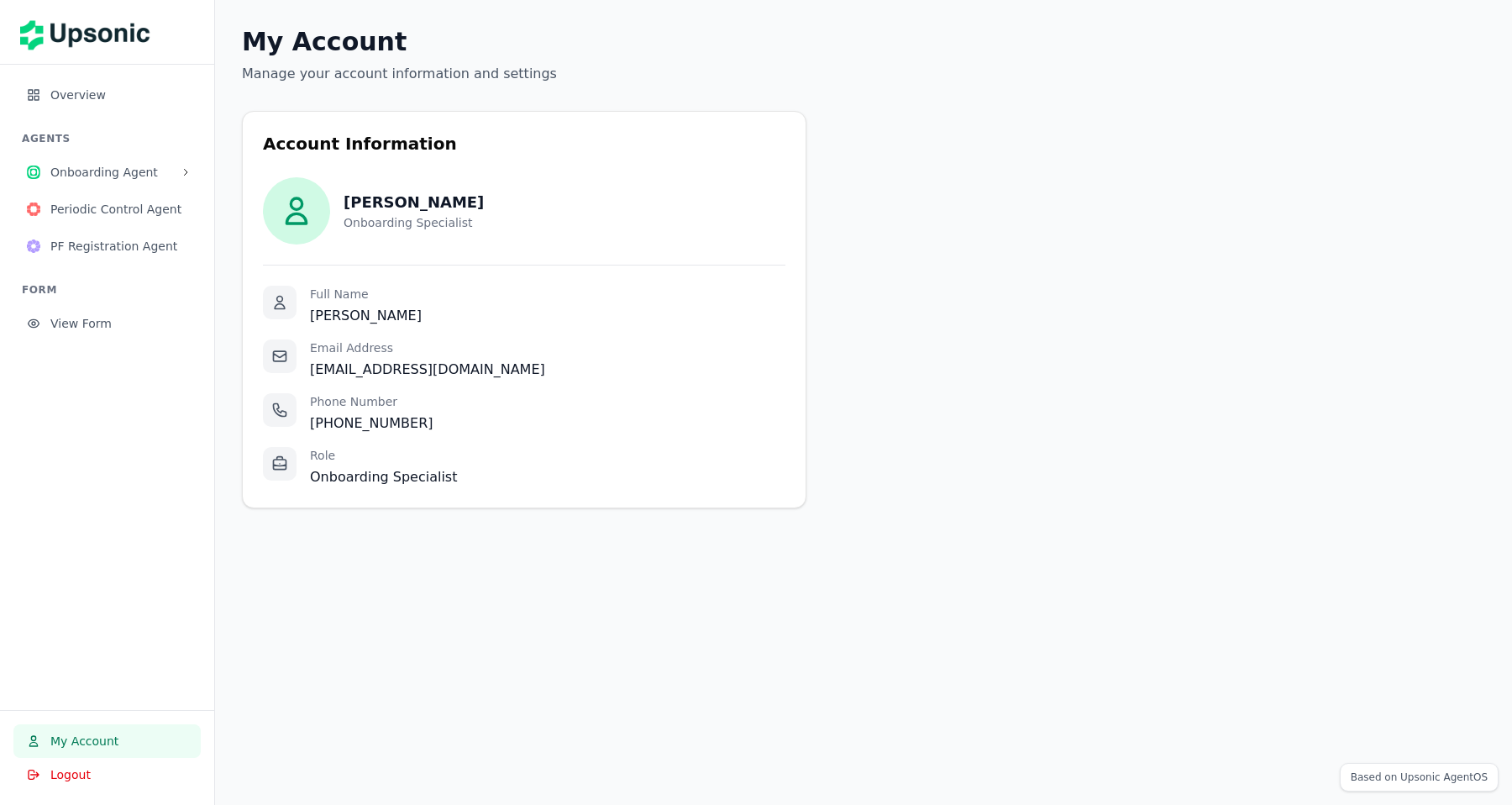
click at [107, 178] on span "Onboarding Agent" at bounding box center [112, 172] width 124 height 17
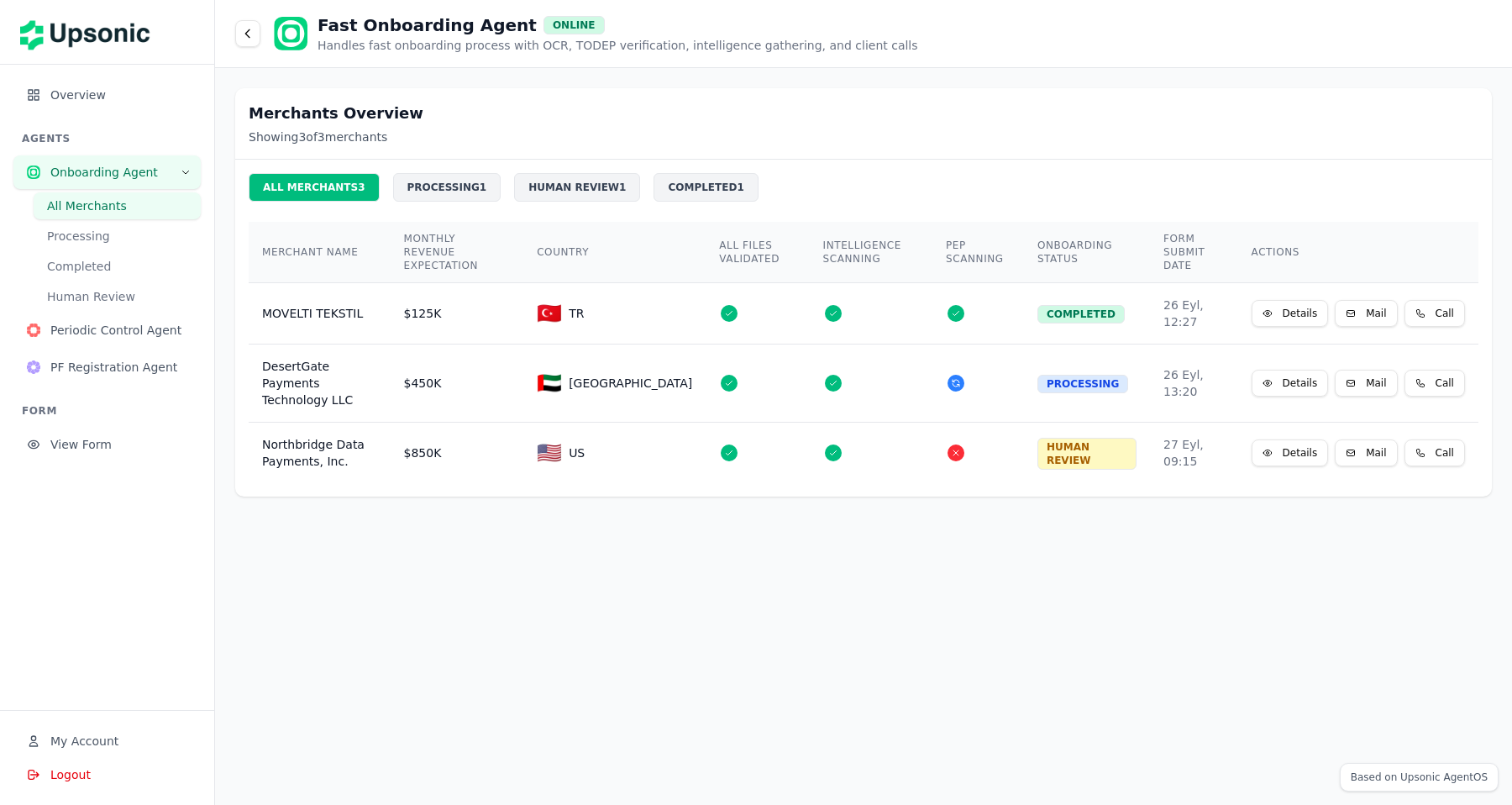
click at [144, 231] on button "Processing" at bounding box center [117, 236] width 167 height 27
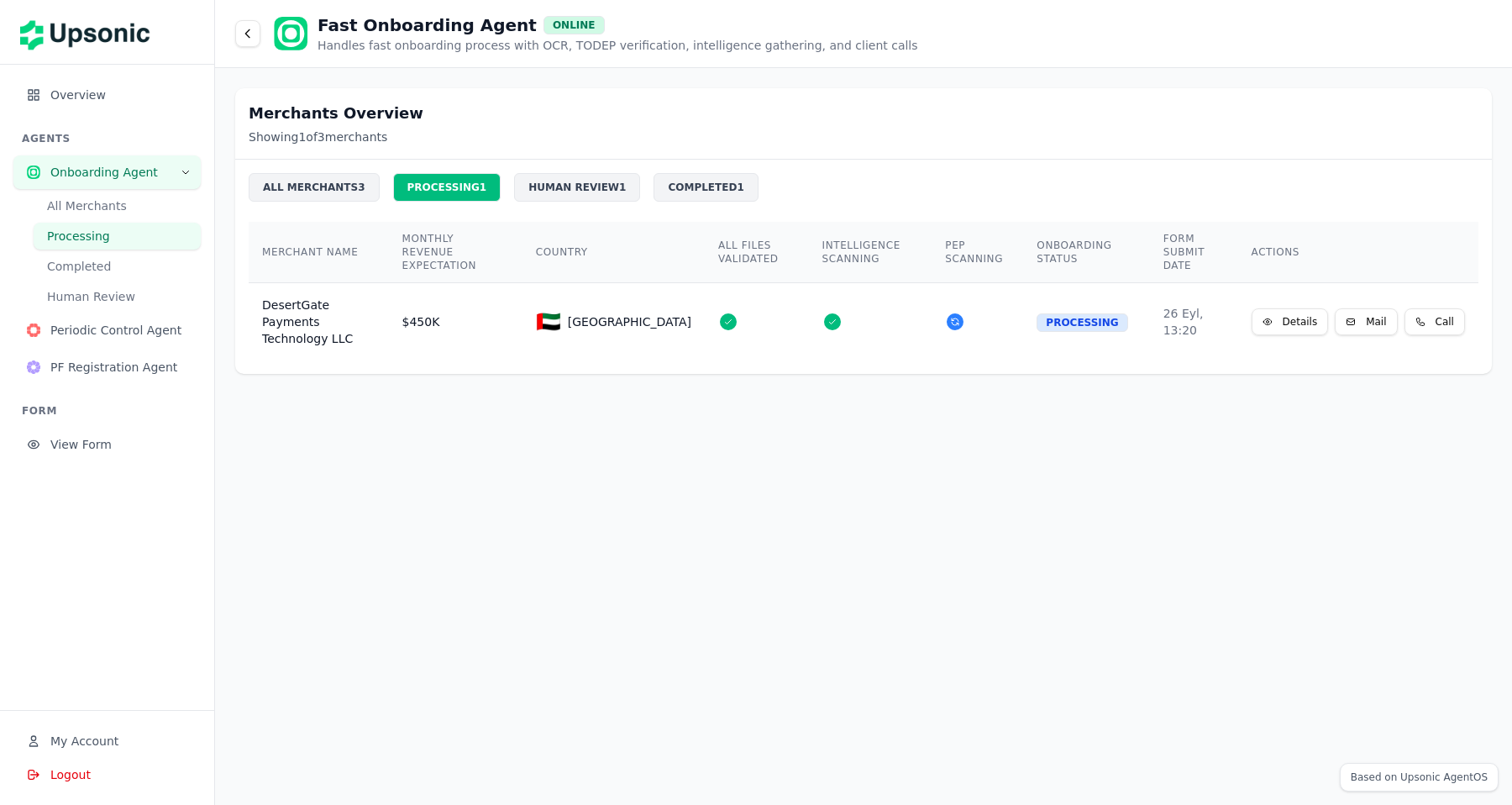
click at [124, 253] on button "Completed" at bounding box center [117, 267] width 167 height 27
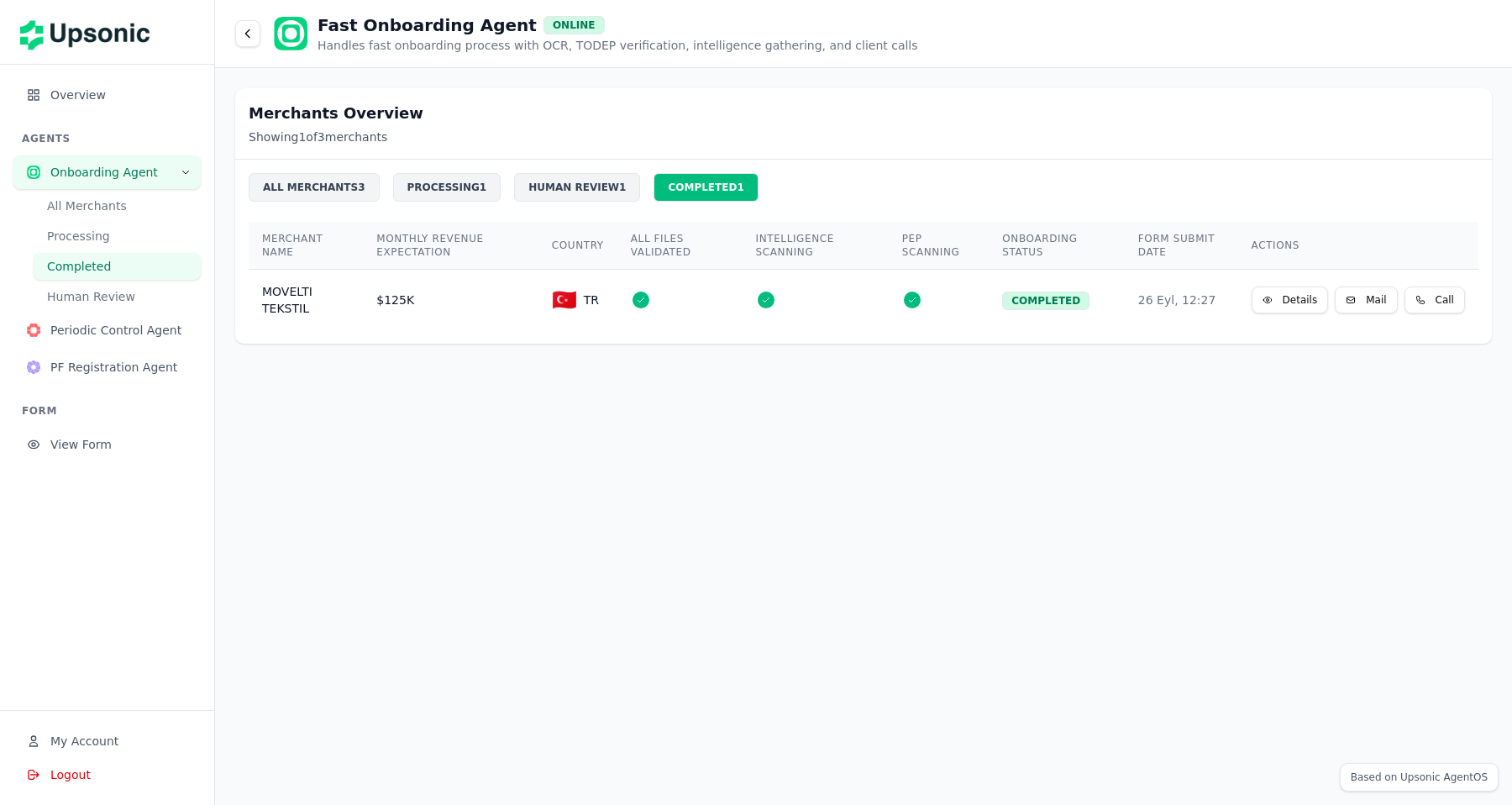
click at [101, 300] on button "Human Review" at bounding box center [117, 296] width 167 height 27
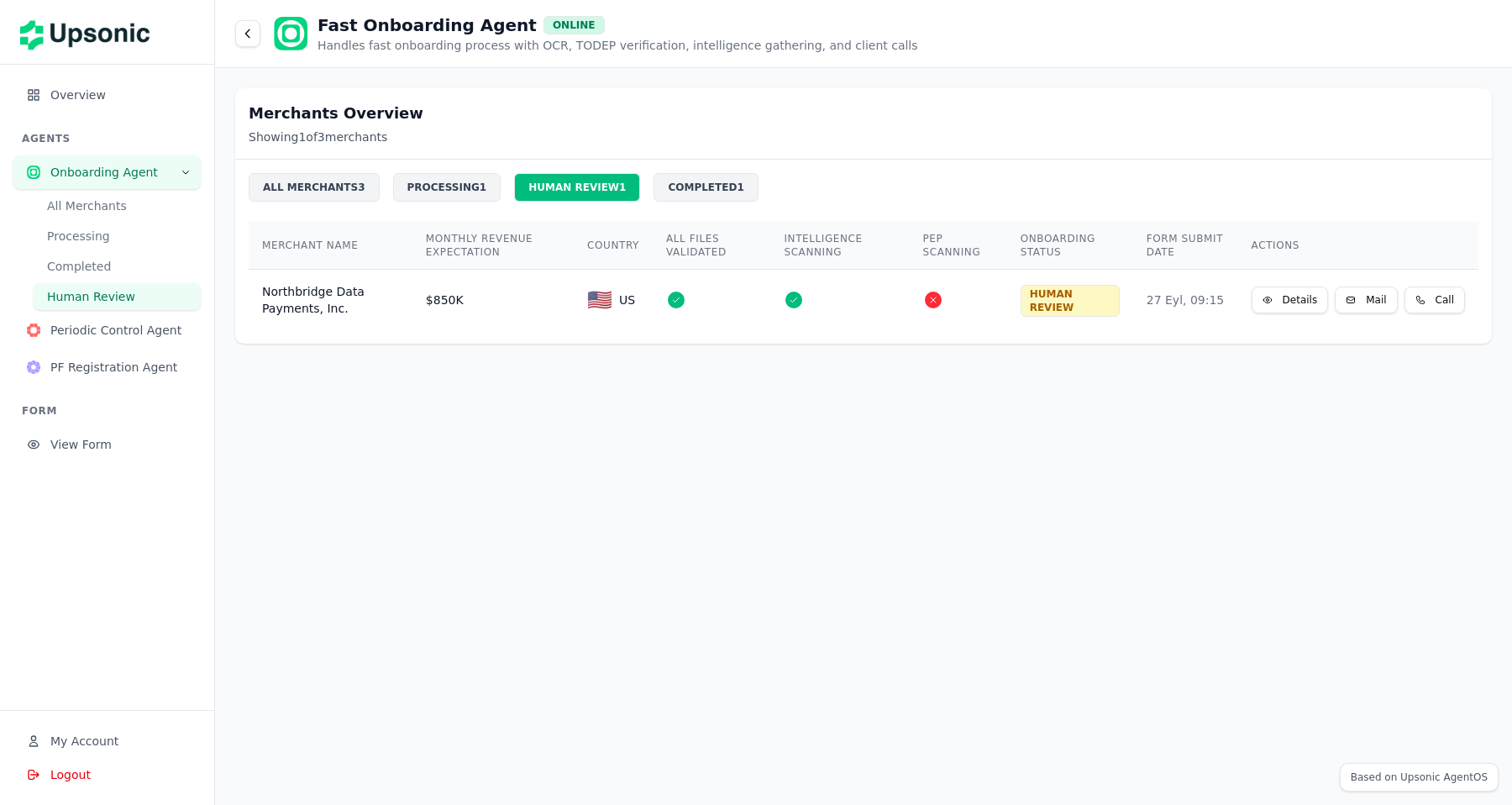
click at [118, 209] on button "All Merchants" at bounding box center [117, 206] width 167 height 27
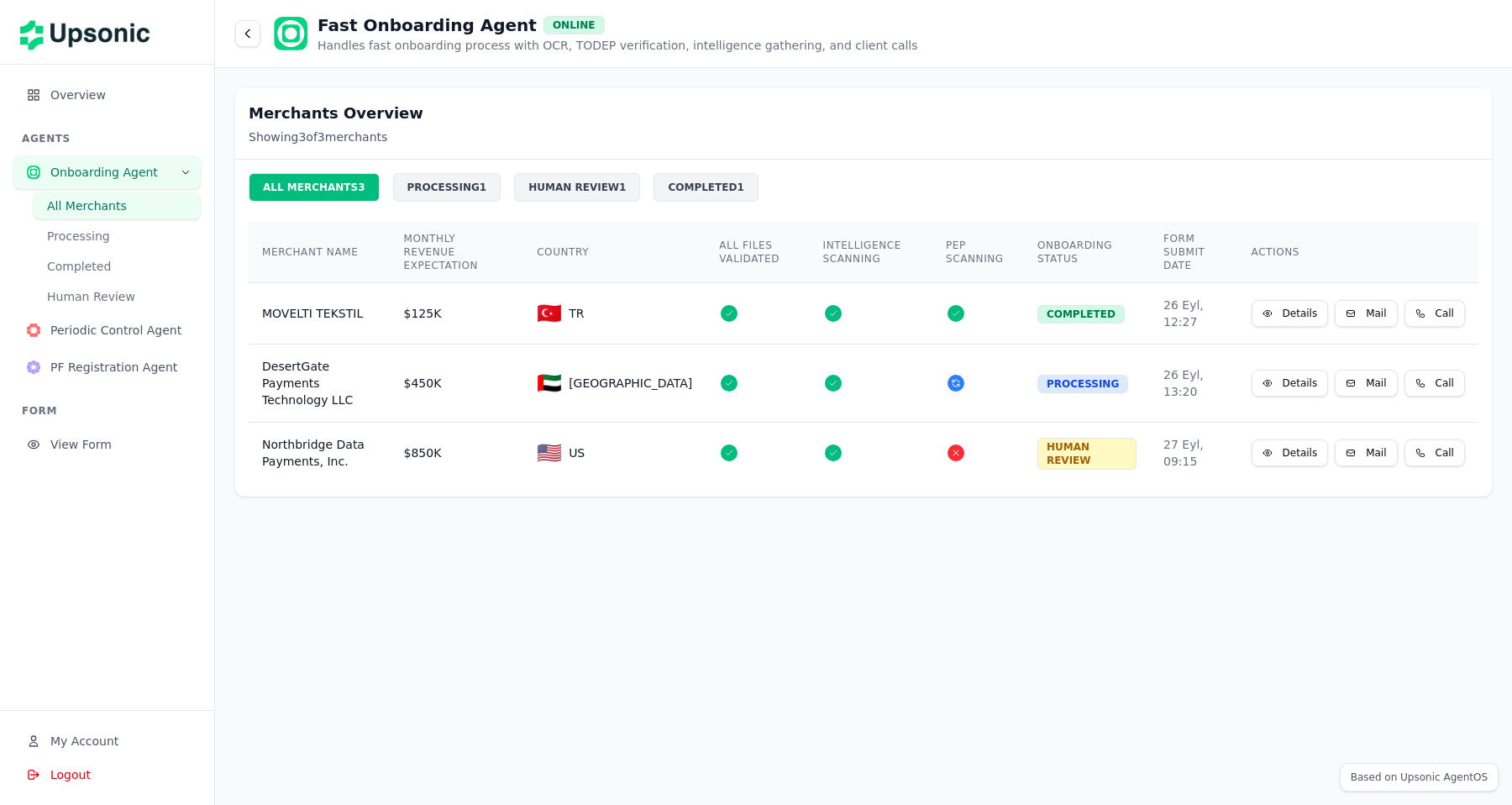
click at [68, 92] on span "Overview" at bounding box center [118, 94] width 137 height 17
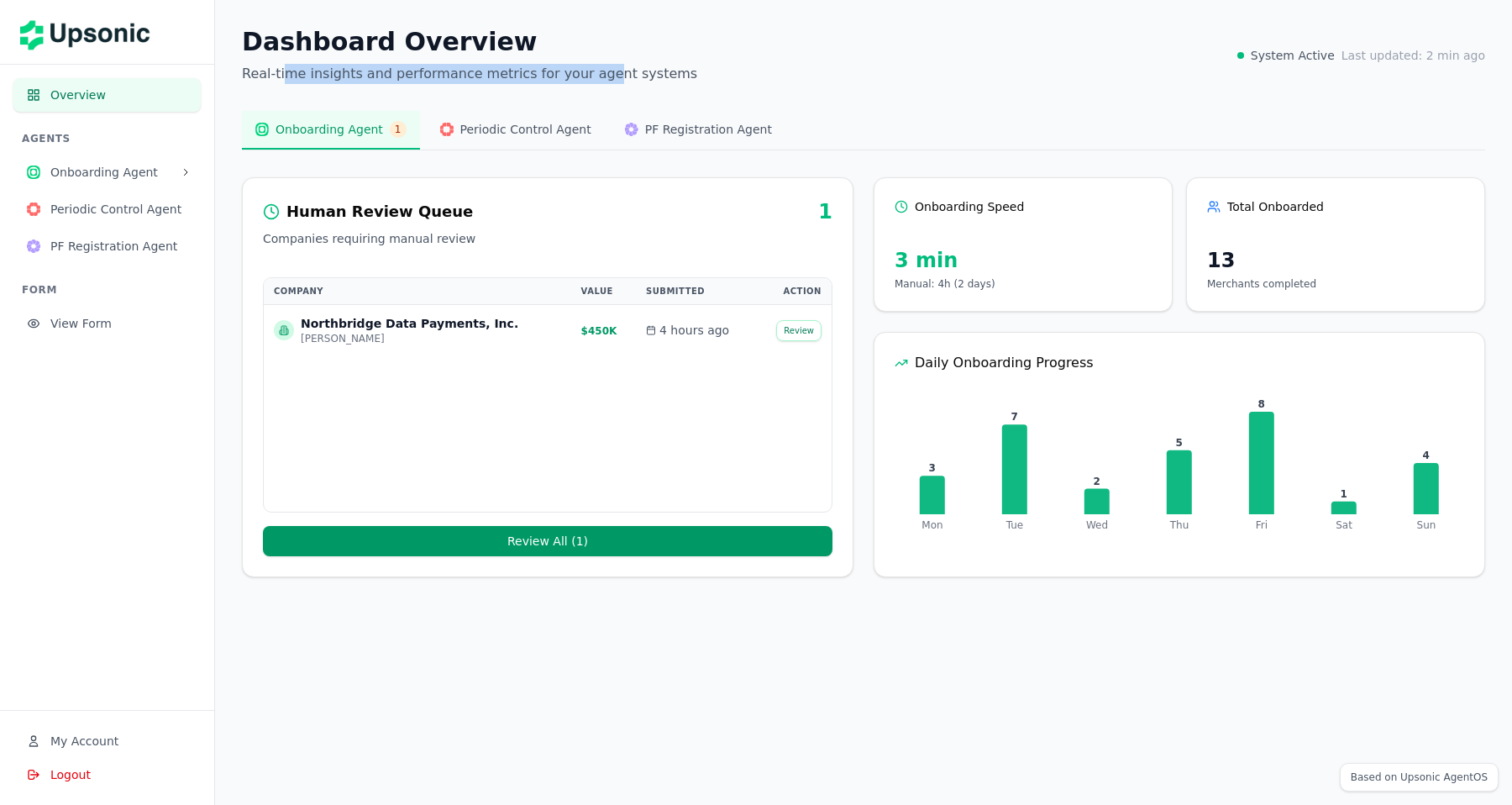
drag, startPoint x: 284, startPoint y: 75, endPoint x: 587, endPoint y: 74, distance: 303.0
click at [587, 74] on p "Real-time insights and performance metrics for your agent systems" at bounding box center [469, 74] width 455 height 20
click at [545, 133] on span "Periodic Control Agent" at bounding box center [526, 129] width 131 height 17
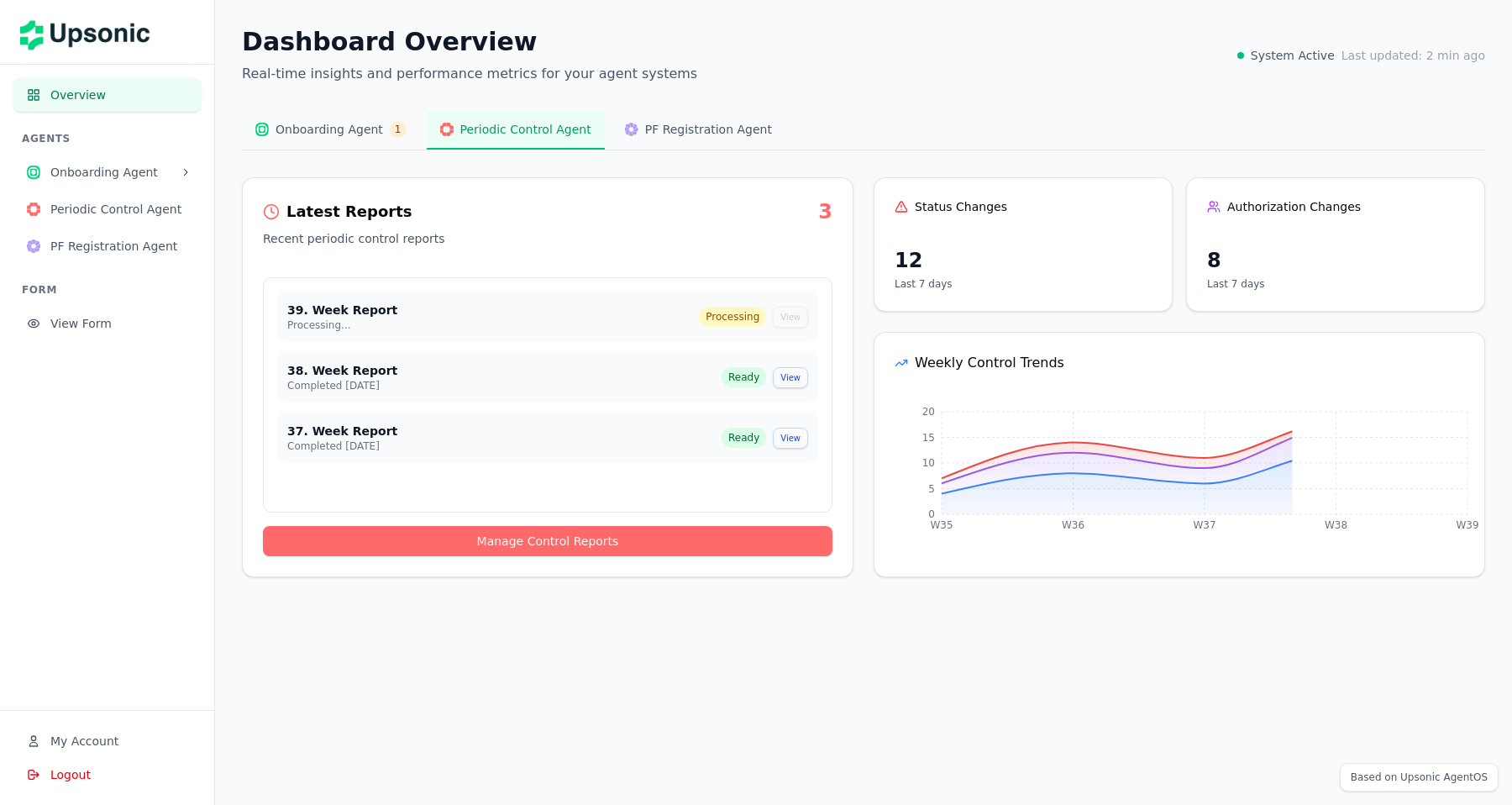
click at [657, 138] on button "PF Registration Agent" at bounding box center [699, 130] width 174 height 39
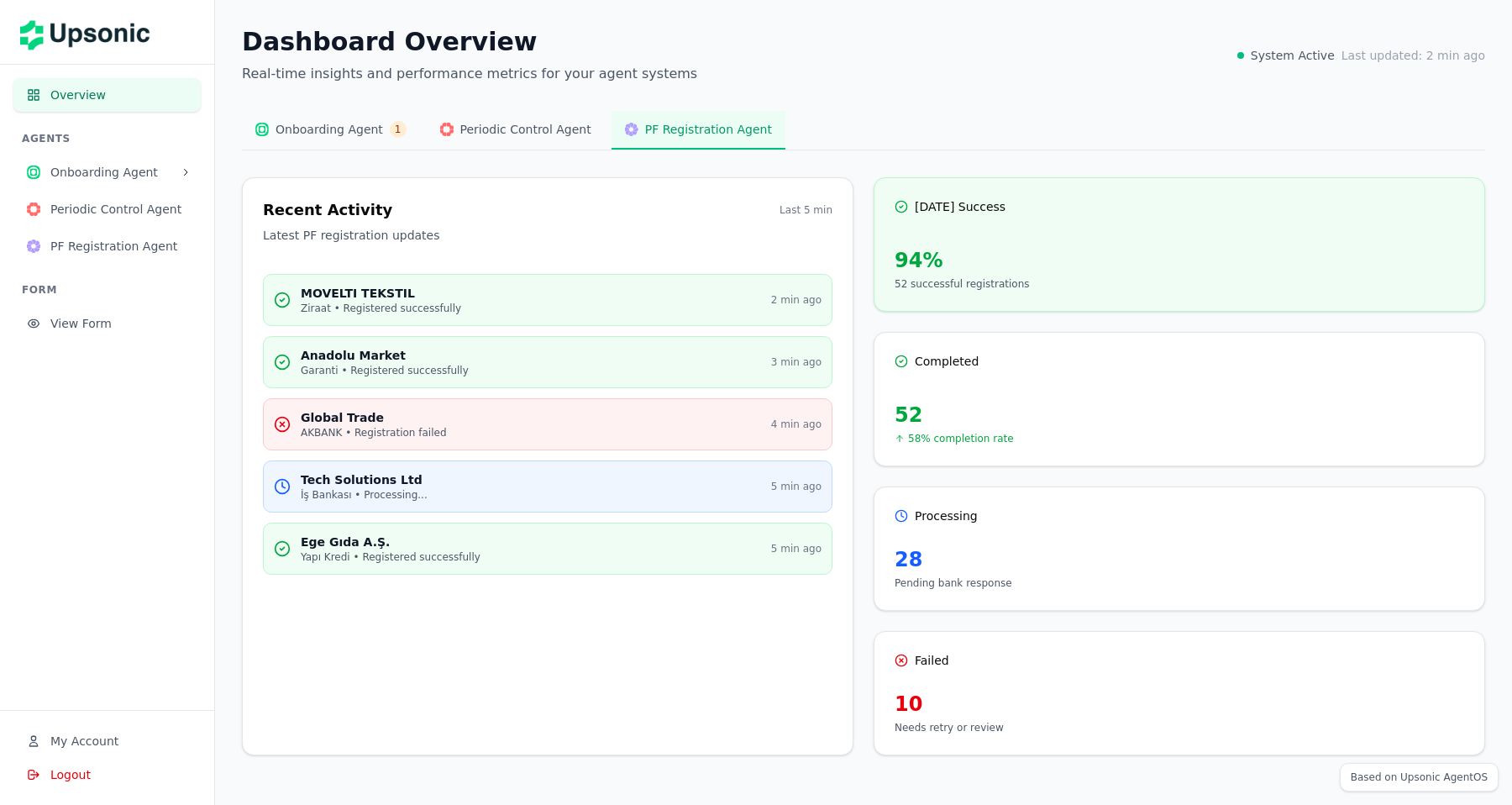
click at [739, 362] on div "Anadolu Market Garanti • Registered successfully" at bounding box center [530, 363] width 460 height 31
